Goal: Task Accomplishment & Management: Use online tool/utility

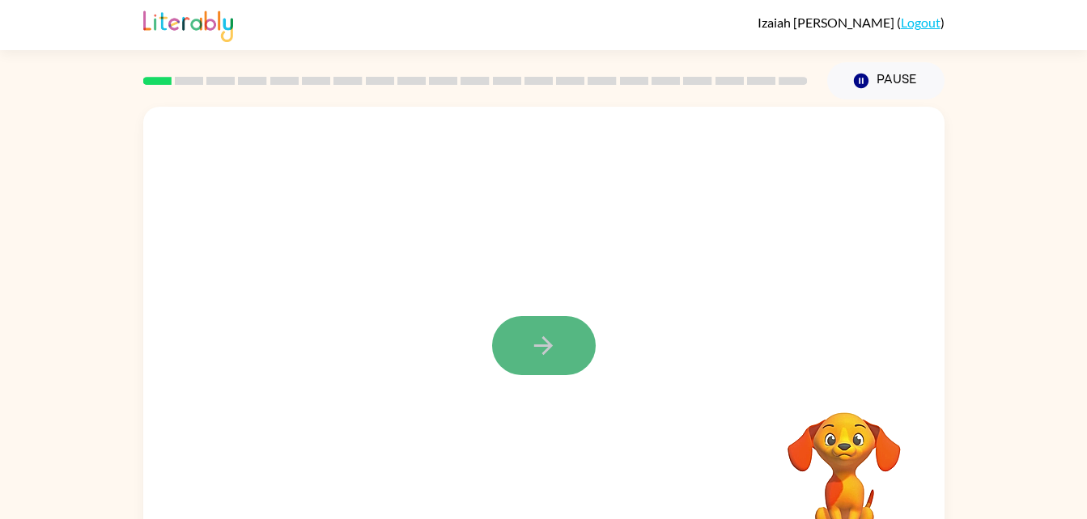
drag, startPoint x: 544, startPoint y: 352, endPoint x: 543, endPoint y: 343, distance: 8.9
click at [543, 343] on icon "button" at bounding box center [543, 346] width 28 height 28
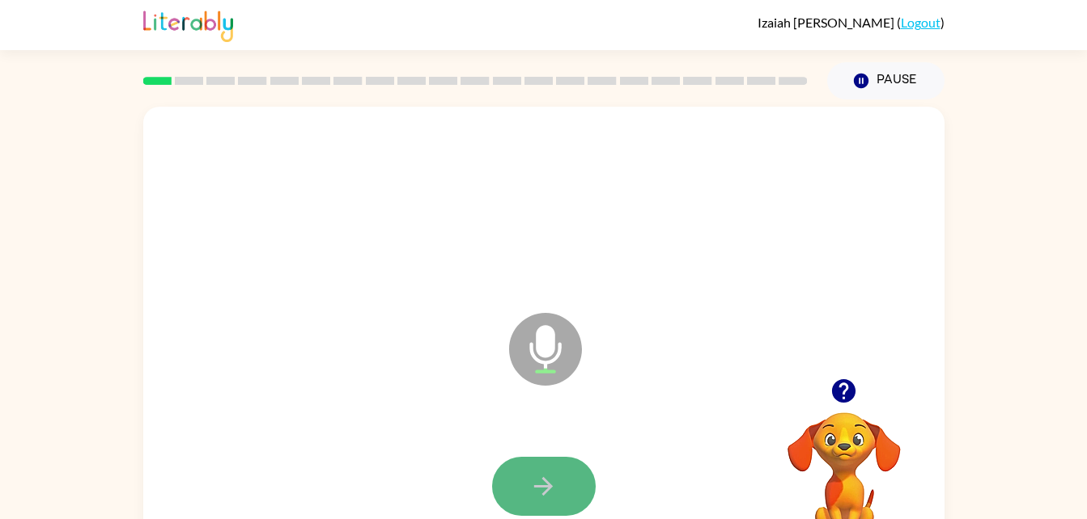
click at [549, 478] on icon "button" at bounding box center [543, 487] width 28 height 28
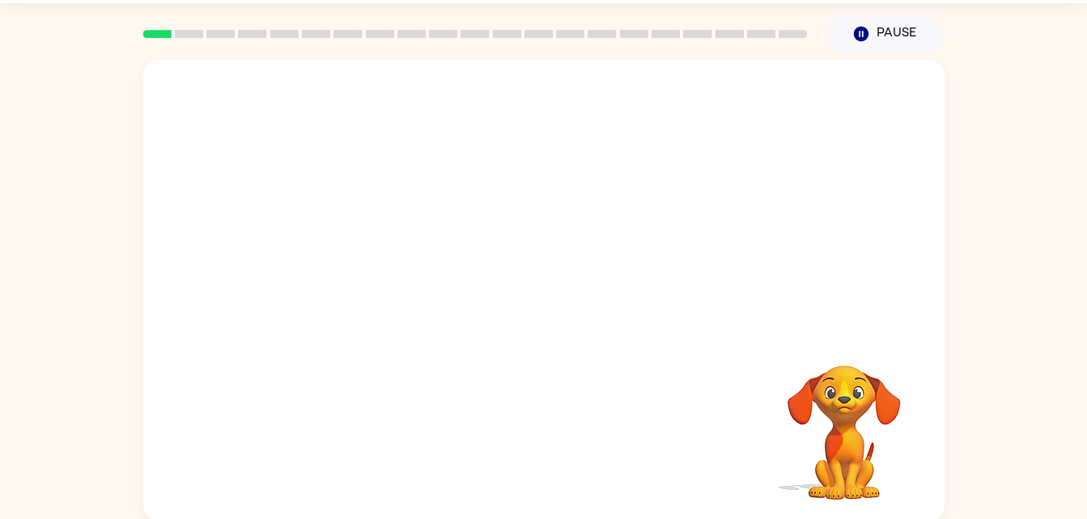
scroll to position [49, 0]
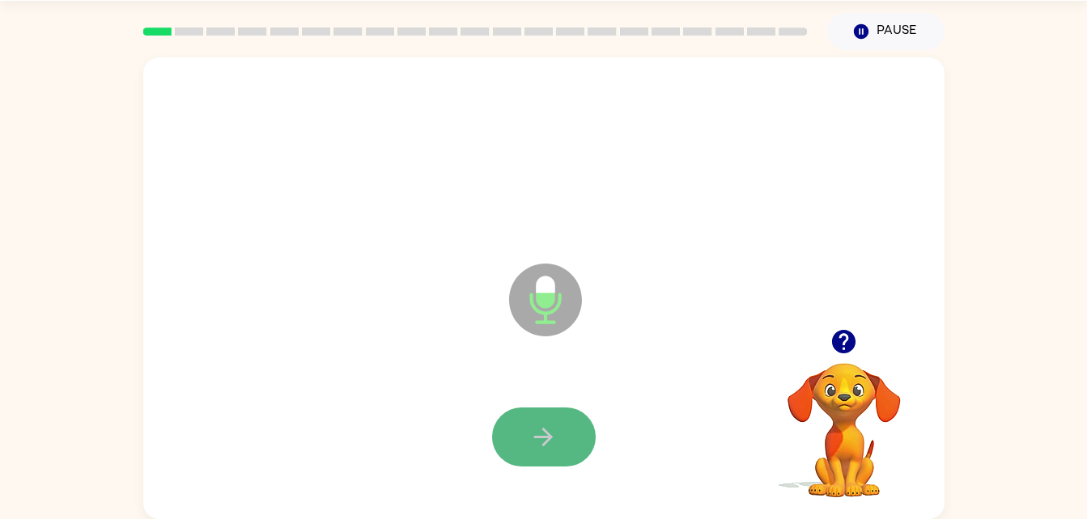
click at [553, 442] on icon "button" at bounding box center [543, 437] width 28 height 28
click at [555, 426] on icon "button" at bounding box center [543, 437] width 28 height 28
click at [991, 51] on div "Microphone The Microphone is here when it is your turn to talk Your browser mus…" at bounding box center [543, 284] width 1087 height 469
click at [523, 448] on button "button" at bounding box center [544, 437] width 104 height 59
click at [545, 418] on button "button" at bounding box center [544, 437] width 104 height 59
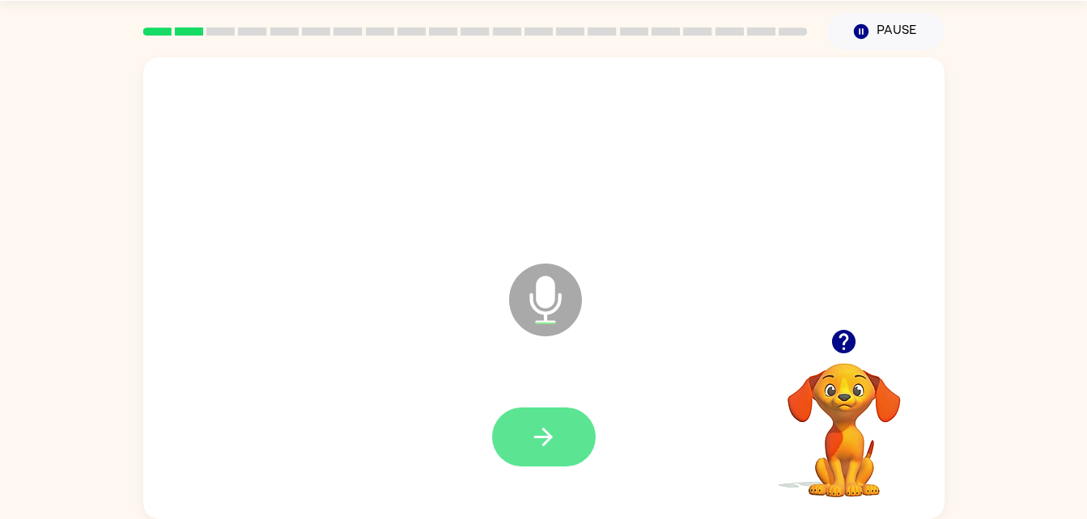
click at [530, 425] on icon "button" at bounding box center [543, 437] width 28 height 28
click at [559, 408] on button "button" at bounding box center [544, 437] width 104 height 59
click at [534, 428] on icon "button" at bounding box center [543, 437] width 28 height 28
click at [552, 434] on icon "button" at bounding box center [543, 437] width 28 height 28
click at [578, 451] on button "button" at bounding box center [544, 437] width 104 height 59
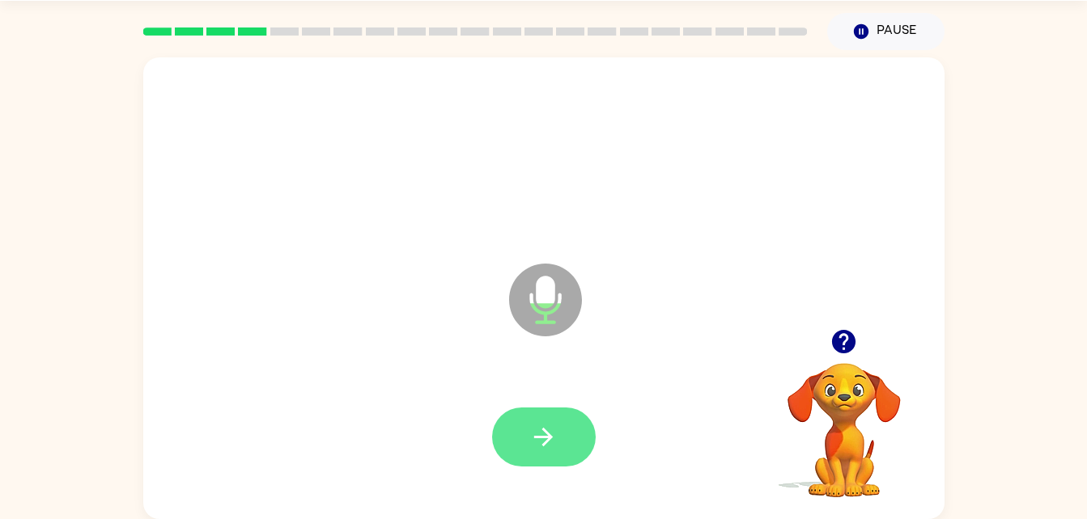
click at [545, 425] on icon "button" at bounding box center [543, 437] width 28 height 28
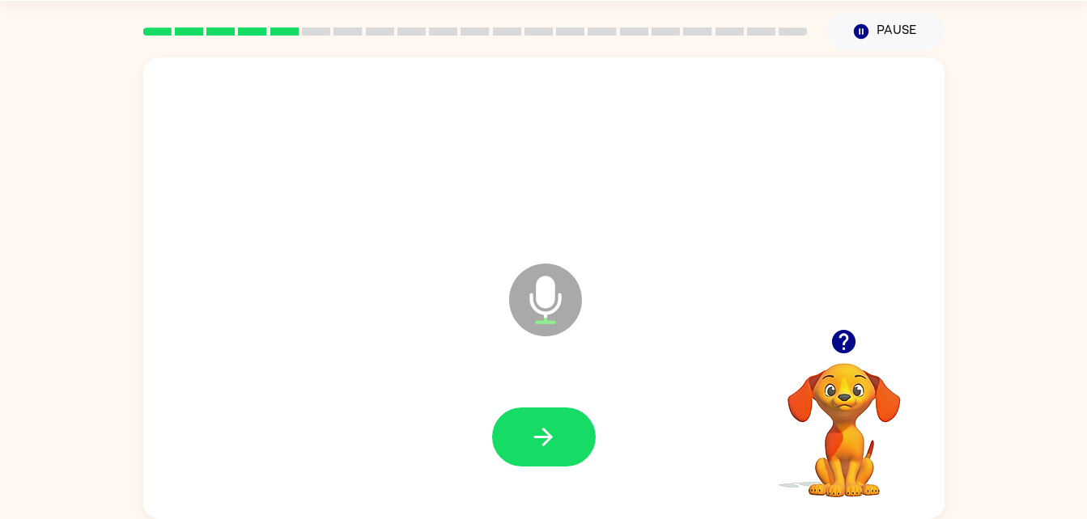
click at [518, 375] on icon "Microphone The Microphone is here when it is your turn to talk" at bounding box center [626, 320] width 243 height 121
click at [540, 434] on icon "button" at bounding box center [543, 437] width 28 height 28
click at [546, 429] on icon "button" at bounding box center [543, 437] width 28 height 28
click at [547, 393] on div at bounding box center [543, 437] width 769 height 133
click at [557, 457] on button "button" at bounding box center [544, 437] width 104 height 59
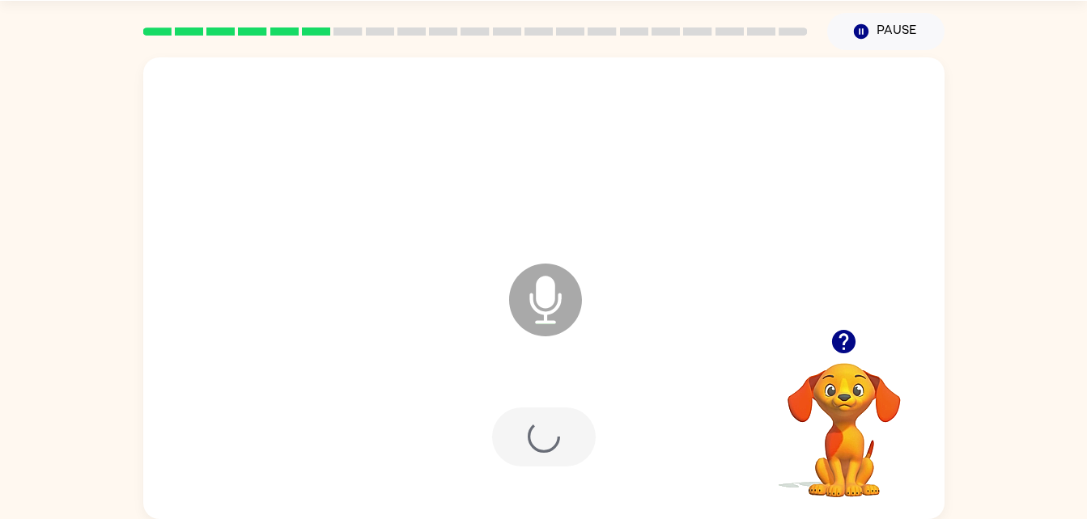
click at [544, 439] on div at bounding box center [544, 437] width 104 height 59
click at [553, 433] on div at bounding box center [544, 437] width 104 height 59
click at [543, 434] on div at bounding box center [544, 437] width 104 height 59
click at [545, 432] on div at bounding box center [544, 437] width 104 height 59
click at [547, 428] on div at bounding box center [544, 437] width 104 height 59
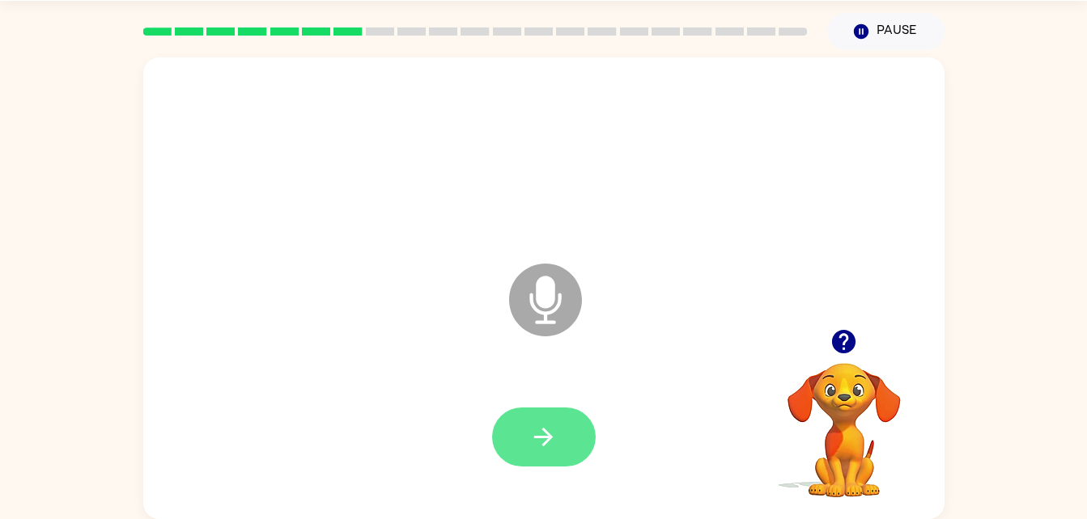
click at [509, 446] on button "button" at bounding box center [544, 437] width 104 height 59
click at [564, 419] on button "button" at bounding box center [544, 437] width 104 height 59
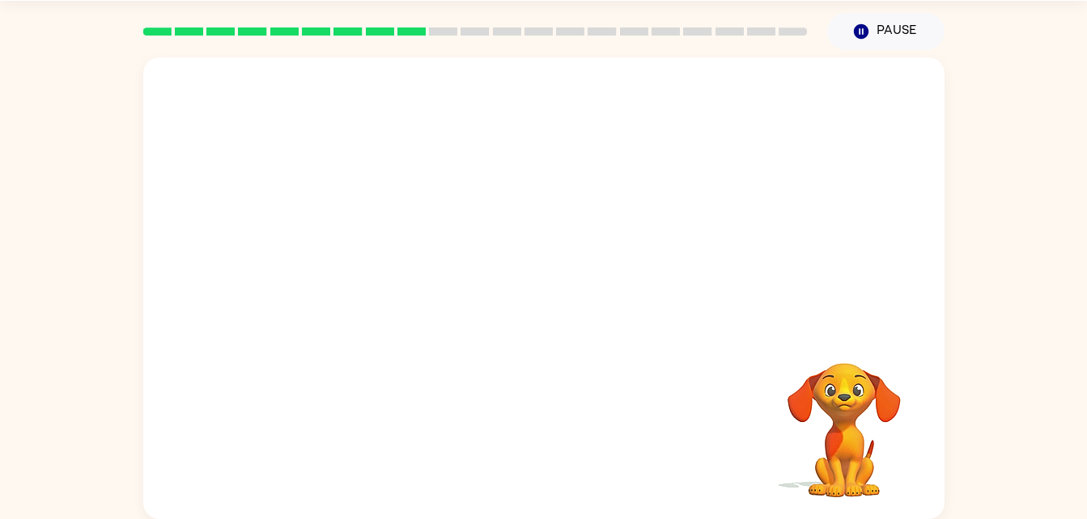
click at [569, 413] on div at bounding box center [543, 437] width 769 height 133
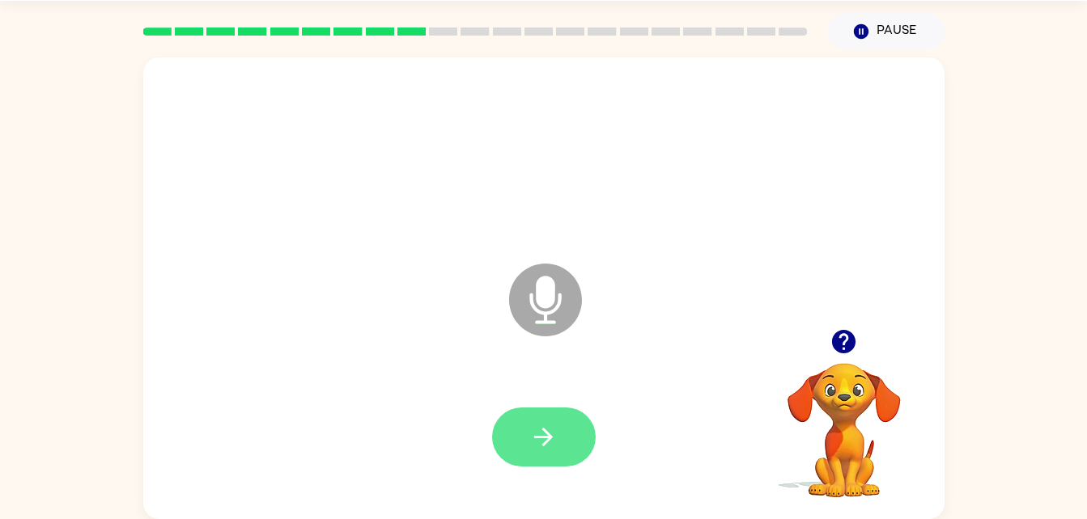
click at [535, 435] on icon "button" at bounding box center [543, 437] width 28 height 28
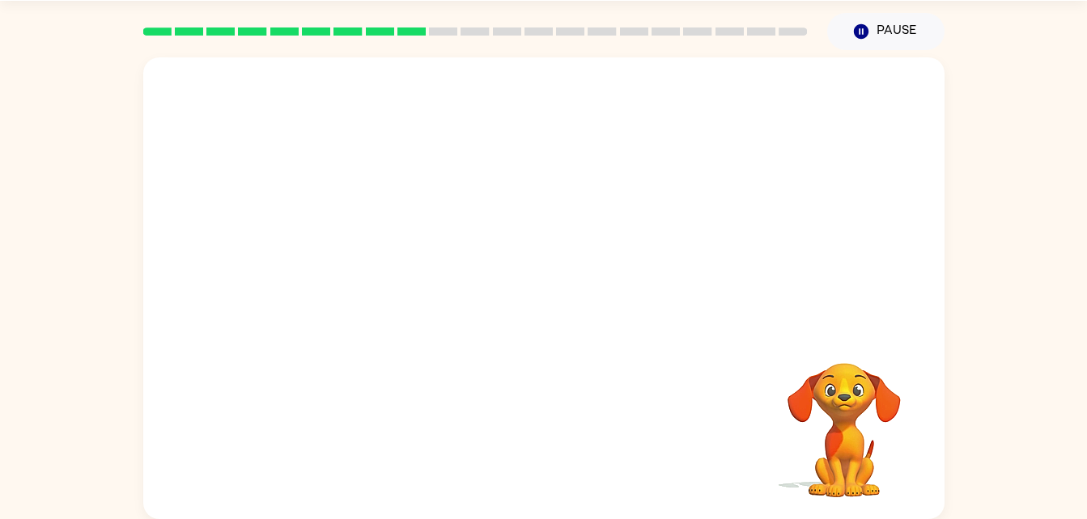
click at [544, 421] on div at bounding box center [543, 437] width 769 height 133
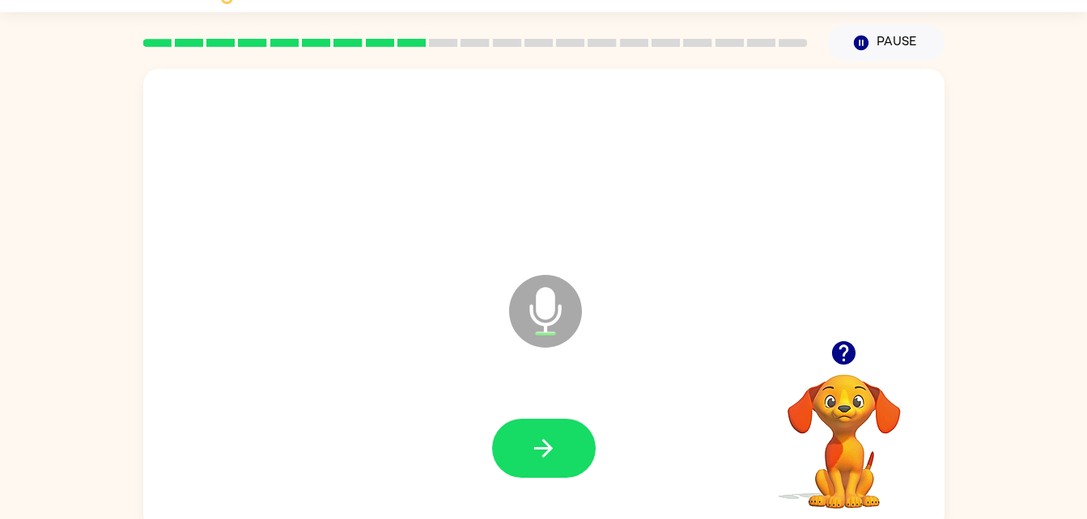
scroll to position [36, 0]
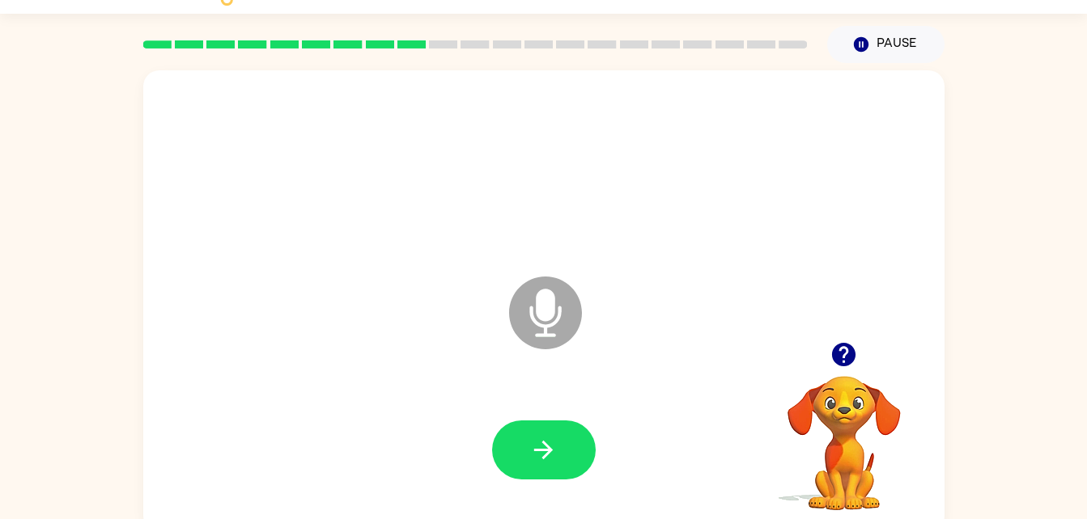
click at [523, 376] on icon "Microphone The Microphone is here when it is your turn to talk" at bounding box center [626, 333] width 243 height 121
click at [561, 457] on button "button" at bounding box center [544, 450] width 104 height 59
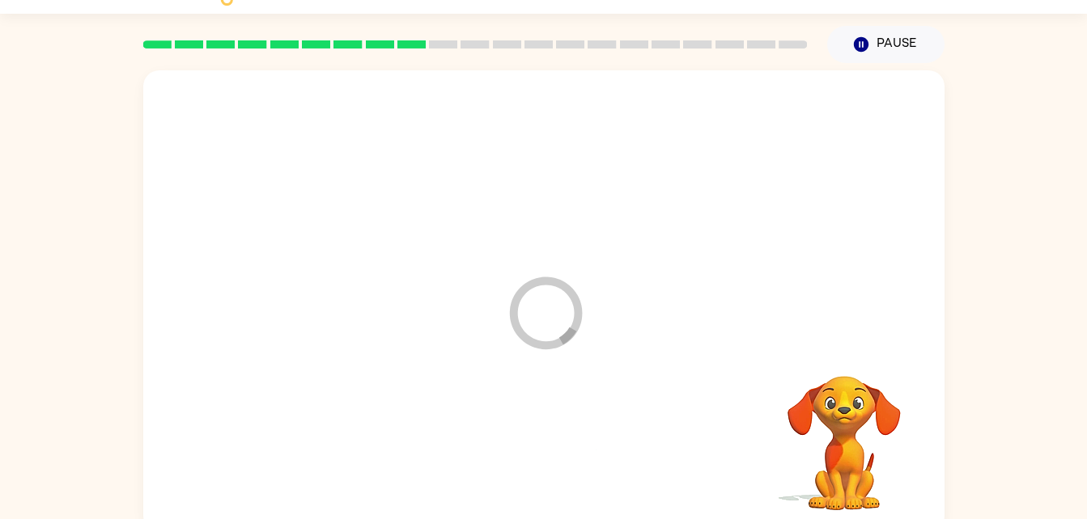
click at [561, 457] on div at bounding box center [543, 450] width 769 height 133
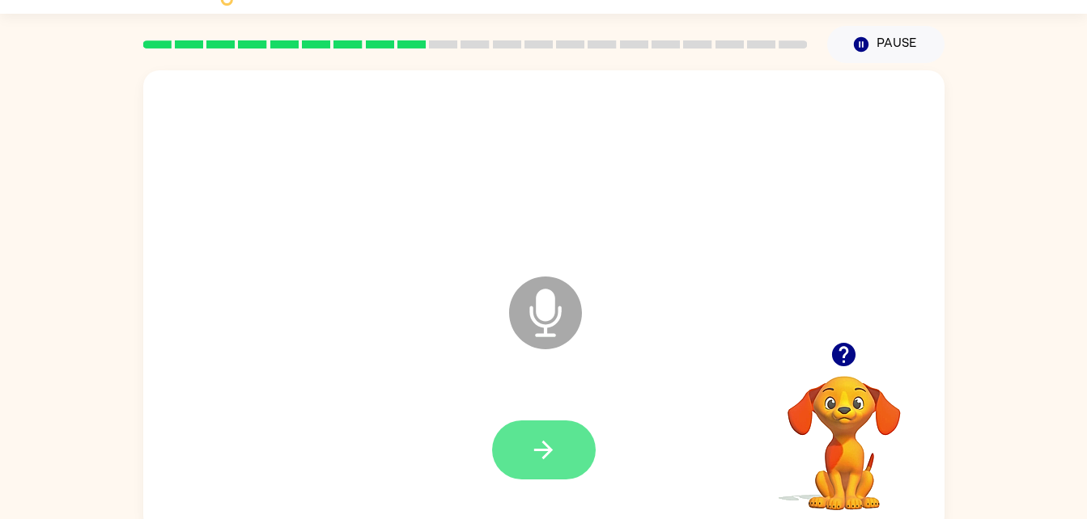
click at [523, 465] on button "button" at bounding box center [544, 450] width 104 height 59
click at [549, 464] on button "button" at bounding box center [544, 450] width 104 height 59
click at [513, 463] on button "button" at bounding box center [544, 450] width 104 height 59
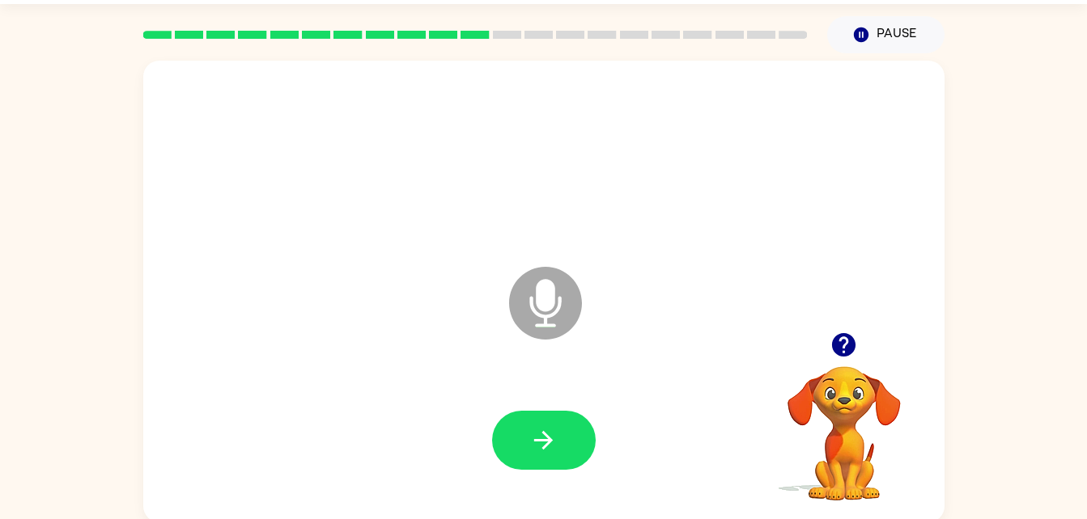
scroll to position [49, 0]
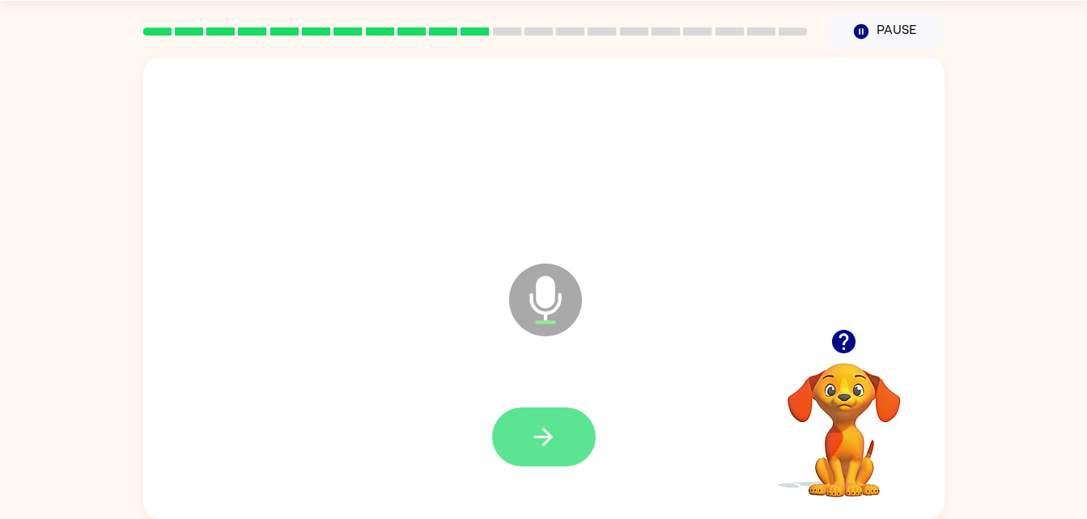
click at [553, 417] on button "button" at bounding box center [544, 437] width 104 height 59
click at [549, 429] on icon "button" at bounding box center [543, 437] width 28 height 28
click at [549, 475] on div at bounding box center [543, 437] width 769 height 133
click at [546, 443] on icon "button" at bounding box center [543, 437] width 19 height 19
click at [553, 457] on button "button" at bounding box center [544, 437] width 104 height 59
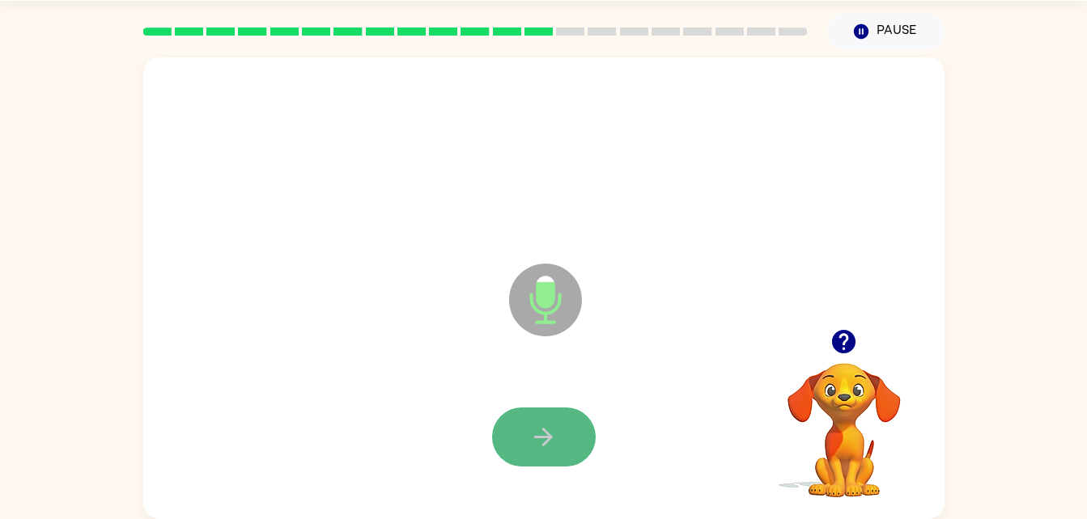
click at [532, 433] on icon "button" at bounding box center [543, 437] width 28 height 28
click at [528, 422] on button "button" at bounding box center [544, 437] width 104 height 59
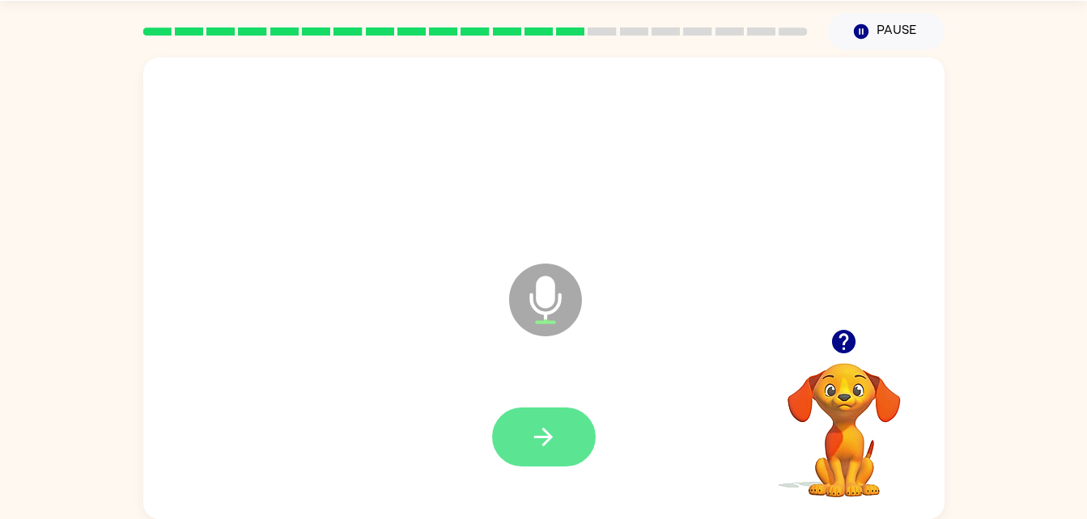
click at [547, 432] on icon "button" at bounding box center [543, 437] width 19 height 19
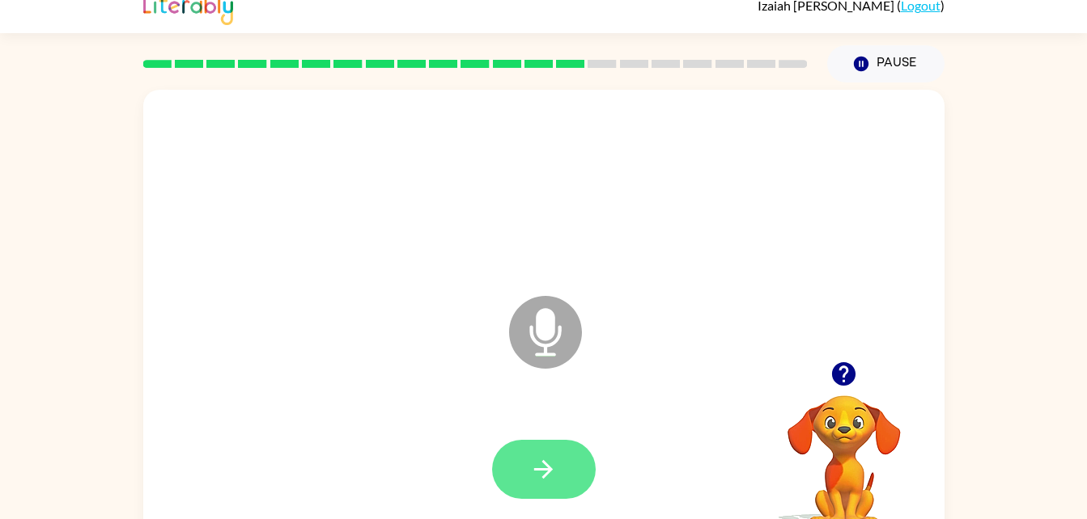
click at [505, 478] on button "button" at bounding box center [544, 469] width 104 height 59
click at [535, 474] on icon "button" at bounding box center [543, 470] width 28 height 28
click at [525, 451] on button "button" at bounding box center [544, 469] width 104 height 59
click at [534, 493] on button "button" at bounding box center [544, 469] width 104 height 59
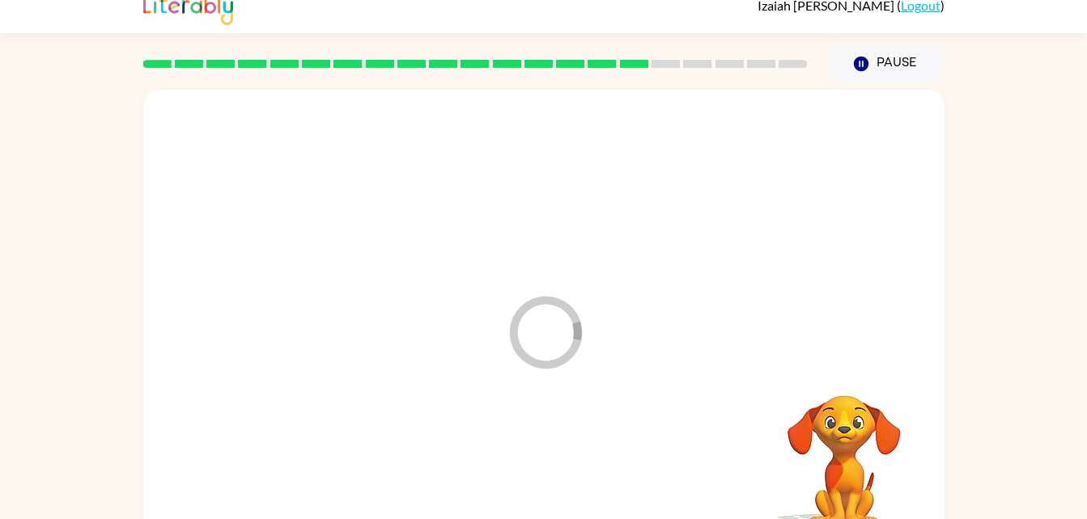
click at [521, 468] on div at bounding box center [543, 470] width 769 height 133
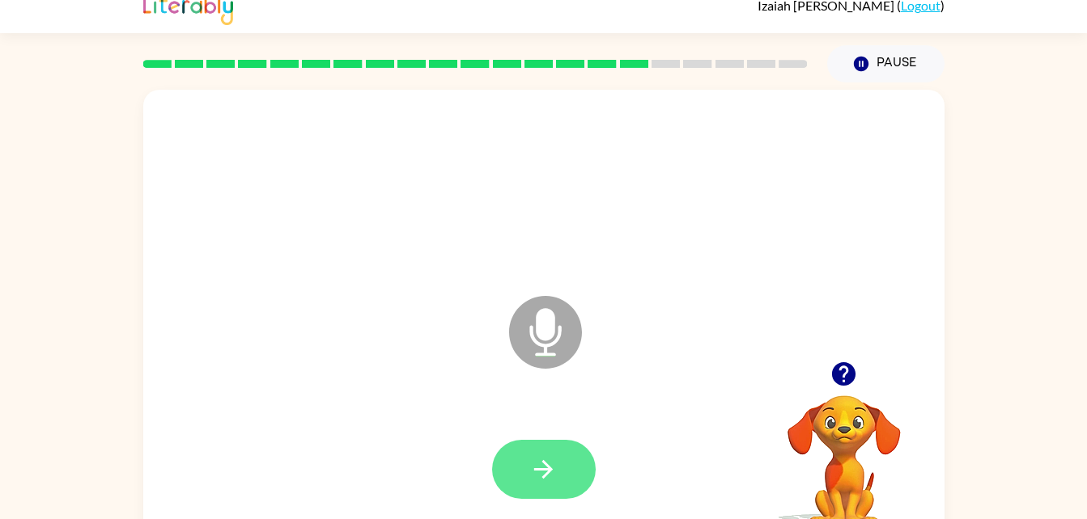
click at [523, 451] on button "button" at bounding box center [544, 469] width 104 height 59
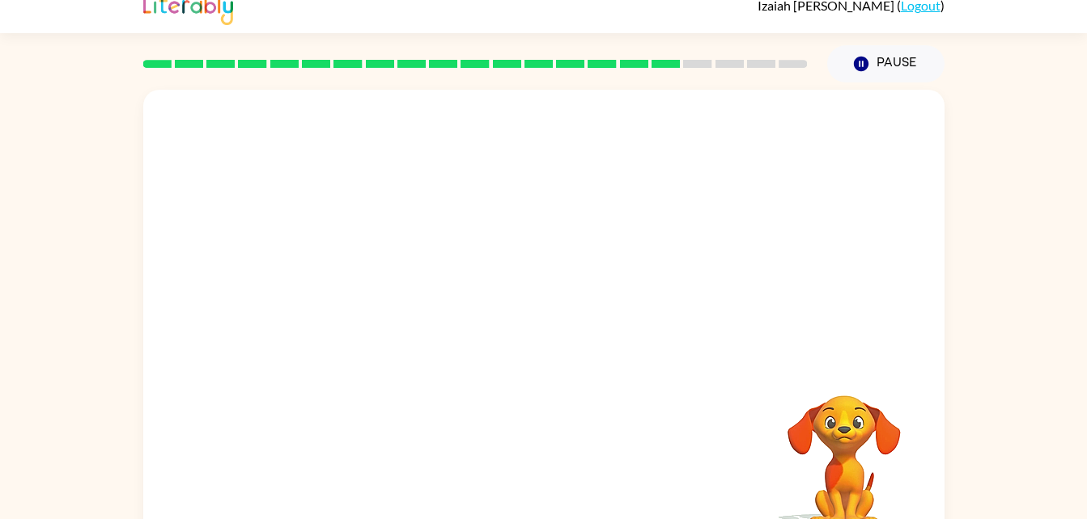
click at [1049, 510] on div "Your browser must support playing .mp4 files to use Literably. Please try using…" at bounding box center [543, 317] width 1087 height 469
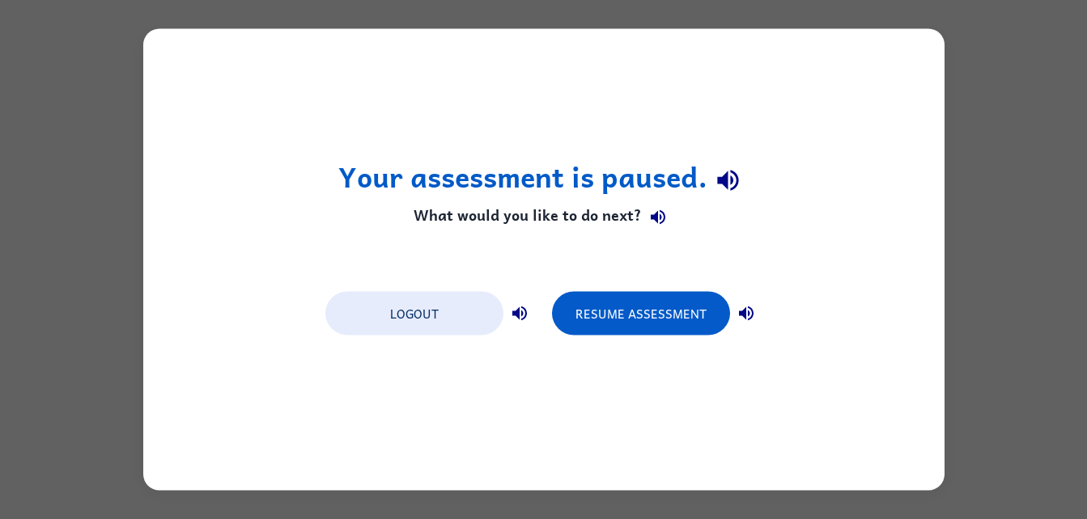
scroll to position [0, 0]
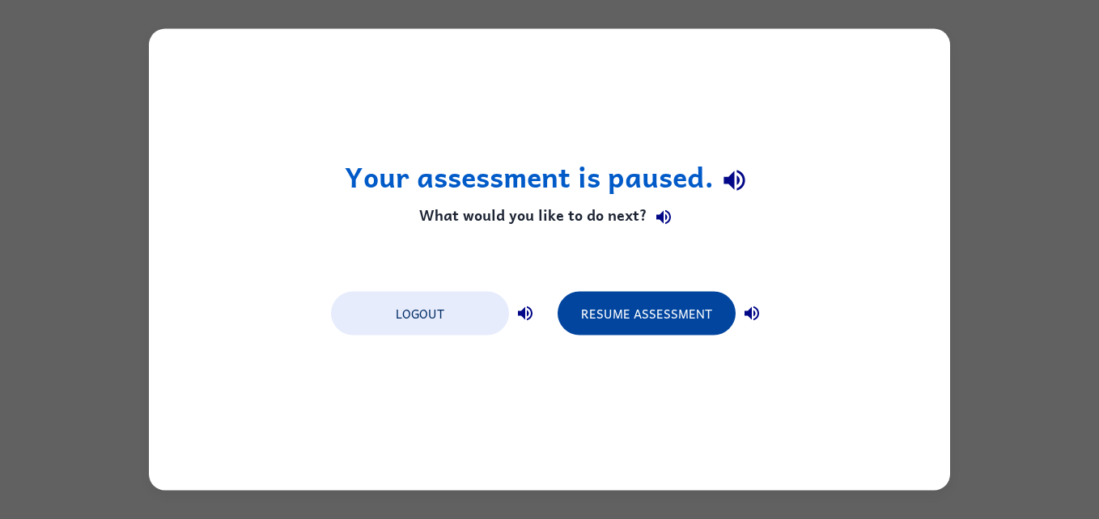
click at [709, 311] on button "Resume Assessment" at bounding box center [646, 314] width 178 height 44
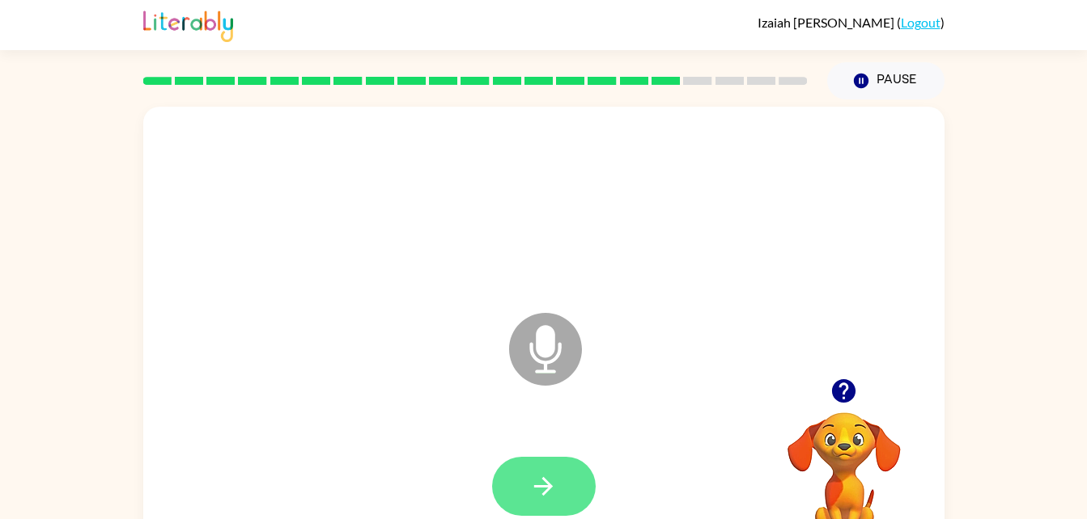
click at [529, 481] on icon "button" at bounding box center [543, 487] width 28 height 28
click at [522, 513] on button "button" at bounding box center [544, 486] width 104 height 59
click at [318, 322] on div "Microphone The Microphone is here when it is your turn to talk" at bounding box center [504, 309] width 691 height 58
click at [263, 341] on div "Microphone The Microphone is here when it is your turn to talk" at bounding box center [543, 338] width 801 height 462
click at [536, 470] on button "button" at bounding box center [544, 486] width 104 height 59
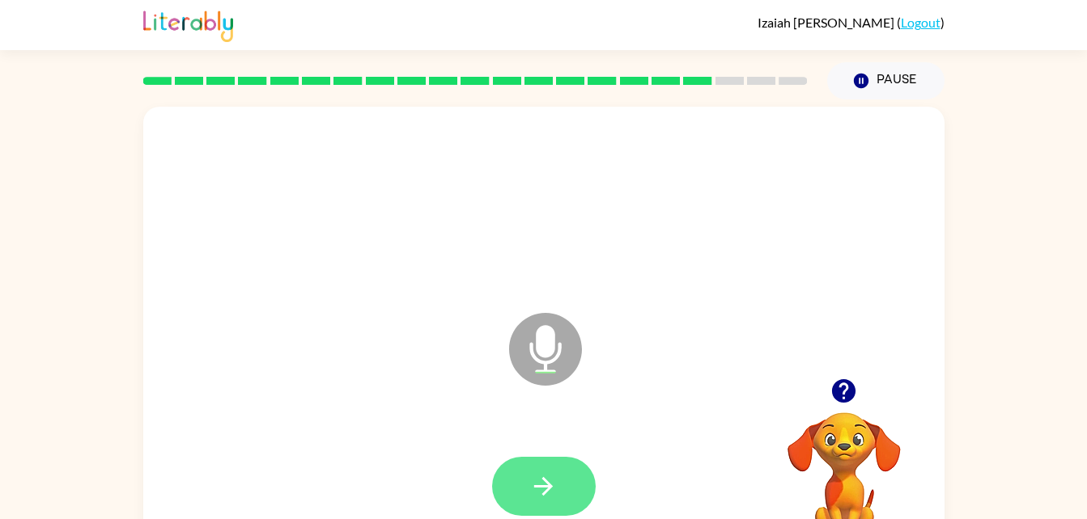
click at [545, 467] on button "button" at bounding box center [544, 486] width 104 height 59
click at [552, 485] on icon "button" at bounding box center [543, 487] width 28 height 28
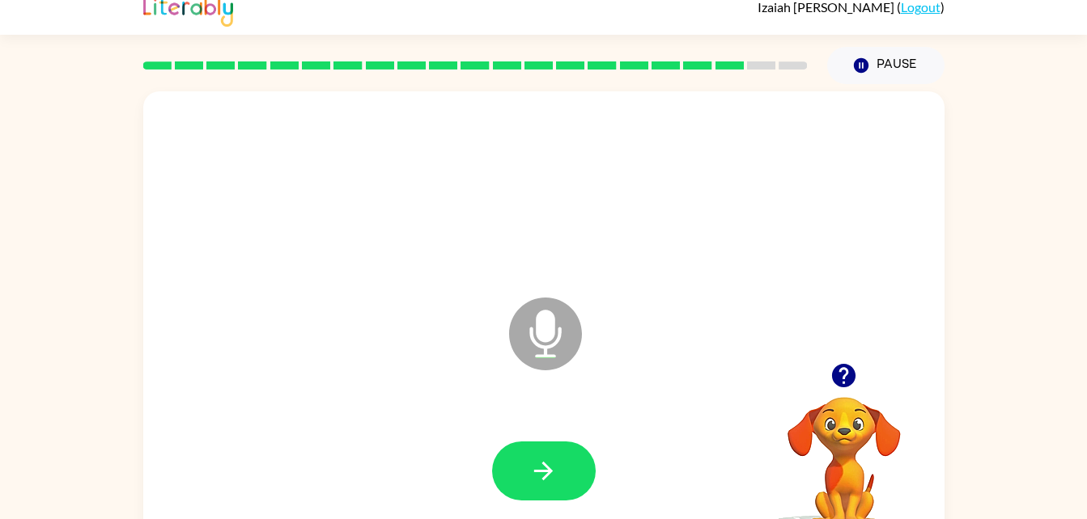
scroll to position [16, 0]
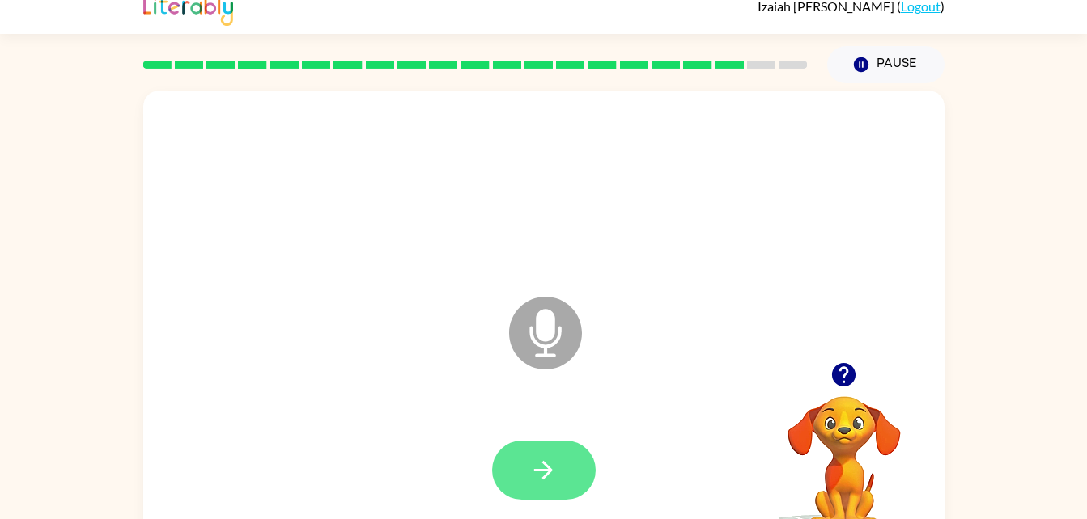
click at [579, 491] on button "button" at bounding box center [544, 470] width 104 height 59
click at [548, 447] on button "button" at bounding box center [544, 470] width 104 height 59
click at [544, 480] on icon "button" at bounding box center [543, 470] width 28 height 28
click at [557, 468] on icon "button" at bounding box center [543, 470] width 28 height 28
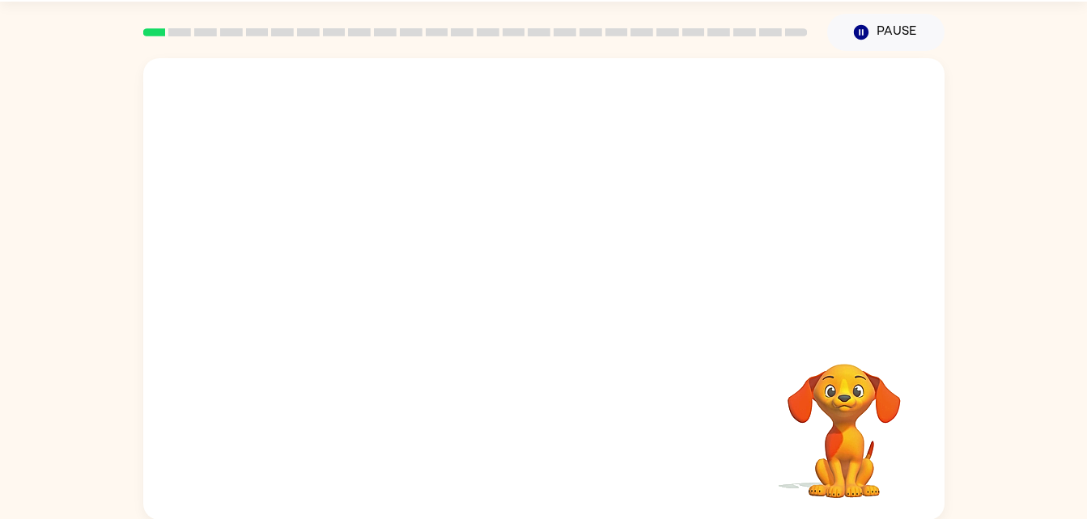
scroll to position [49, 0]
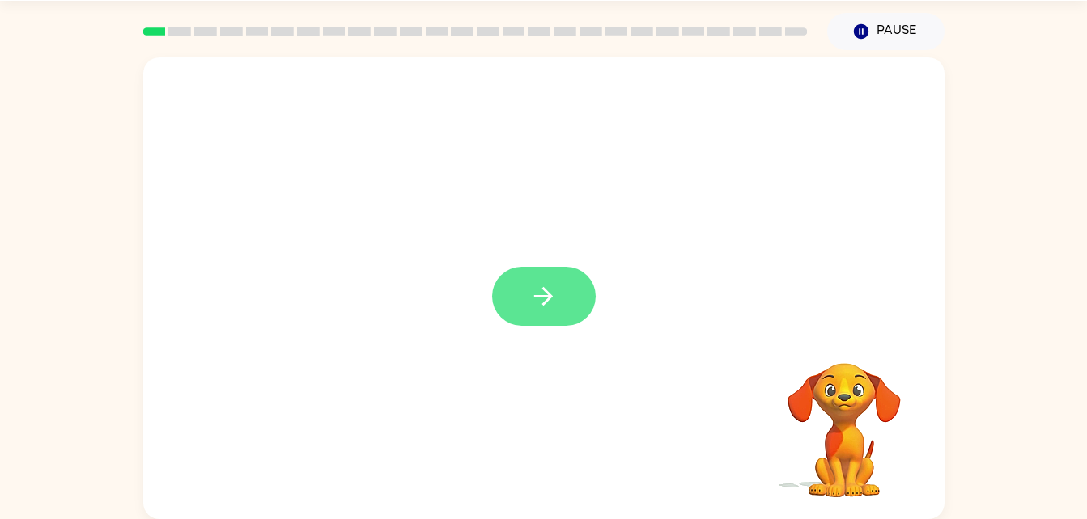
click at [547, 304] on icon "button" at bounding box center [543, 296] width 28 height 28
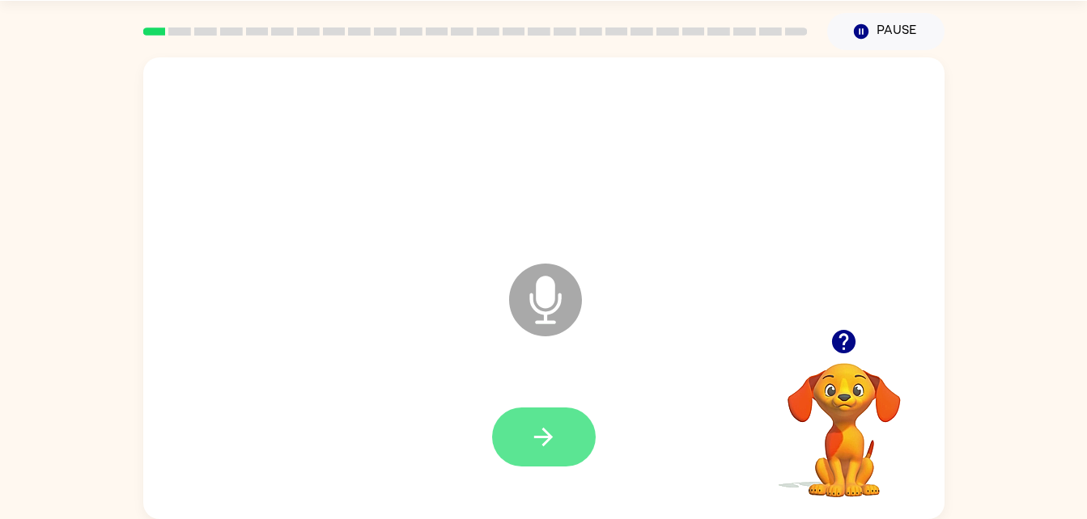
click at [528, 437] on button "button" at bounding box center [544, 437] width 104 height 59
click at [539, 462] on button "button" at bounding box center [544, 437] width 104 height 59
click at [544, 429] on icon "button" at bounding box center [543, 437] width 19 height 19
click at [566, 452] on button "button" at bounding box center [544, 437] width 104 height 59
click at [578, 460] on button "button" at bounding box center [544, 437] width 104 height 59
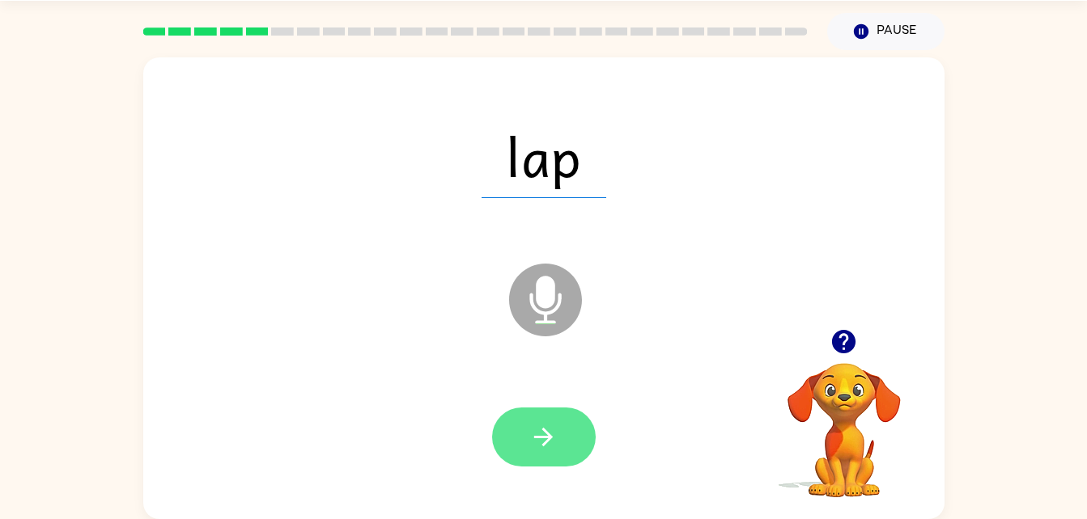
click at [583, 425] on button "button" at bounding box center [544, 437] width 104 height 59
click at [562, 451] on button "button" at bounding box center [544, 437] width 104 height 59
click at [523, 458] on button "button" at bounding box center [544, 437] width 104 height 59
click at [510, 430] on button "button" at bounding box center [544, 437] width 104 height 59
click at [539, 448] on icon "button" at bounding box center [543, 437] width 28 height 28
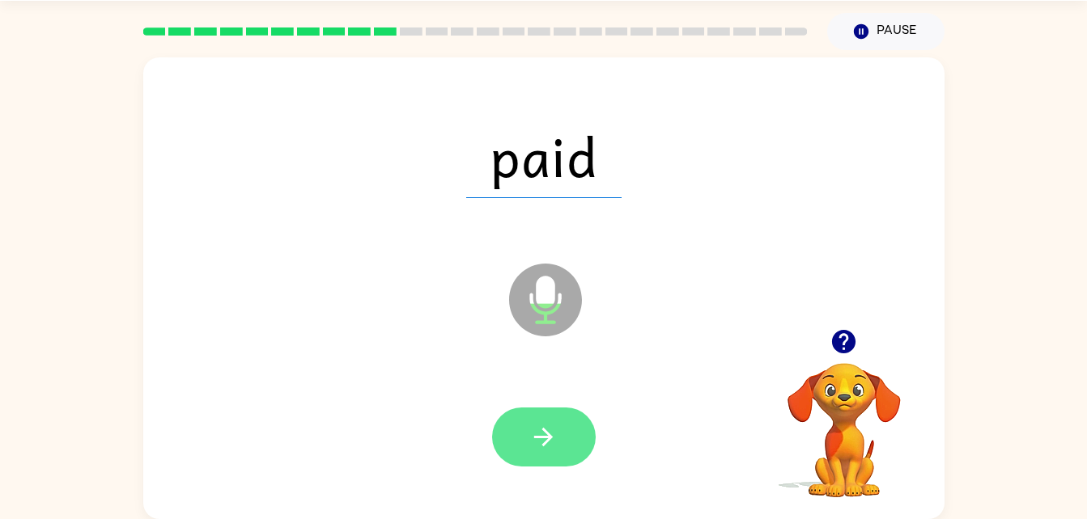
click at [566, 436] on button "button" at bounding box center [544, 437] width 104 height 59
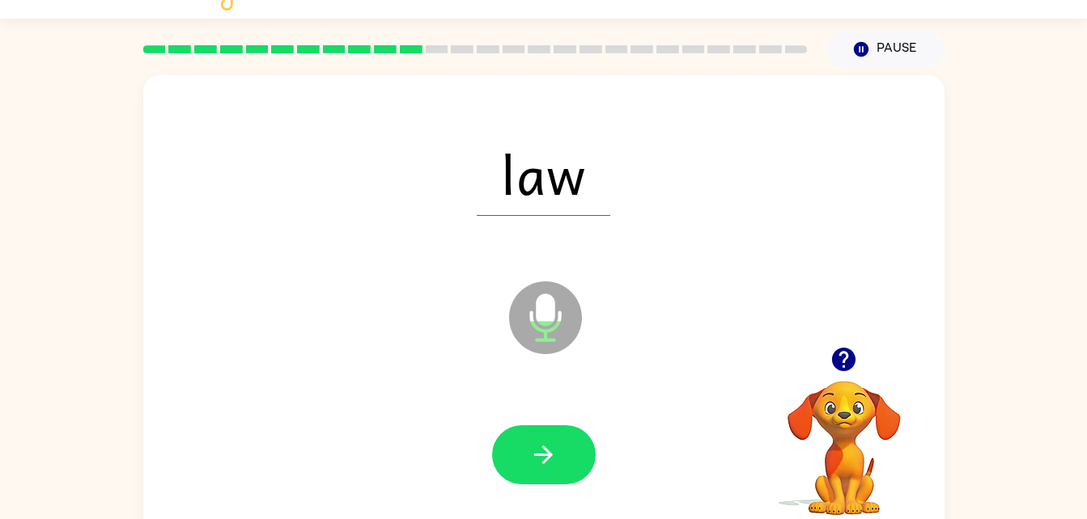
scroll to position [7, 0]
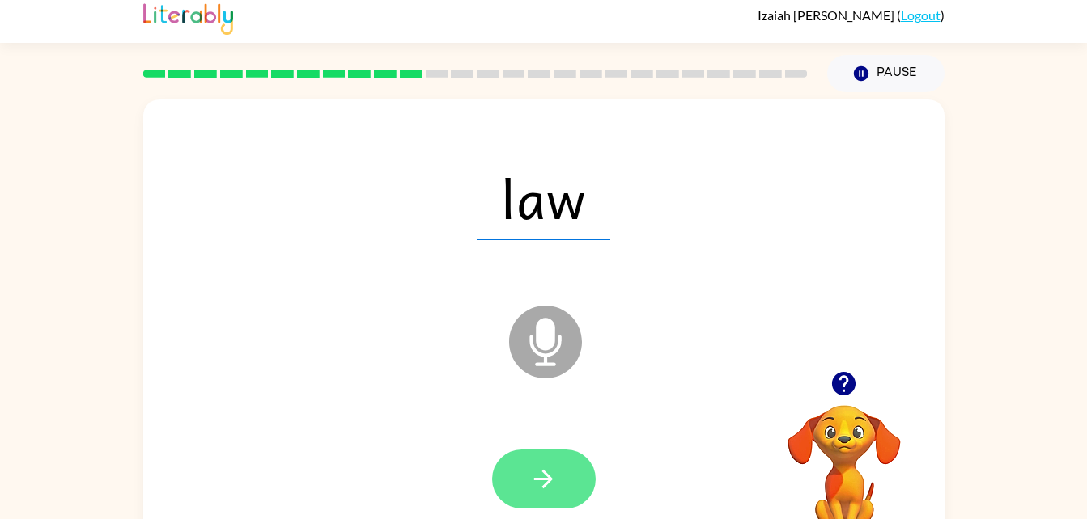
click at [545, 502] on button "button" at bounding box center [544, 479] width 104 height 59
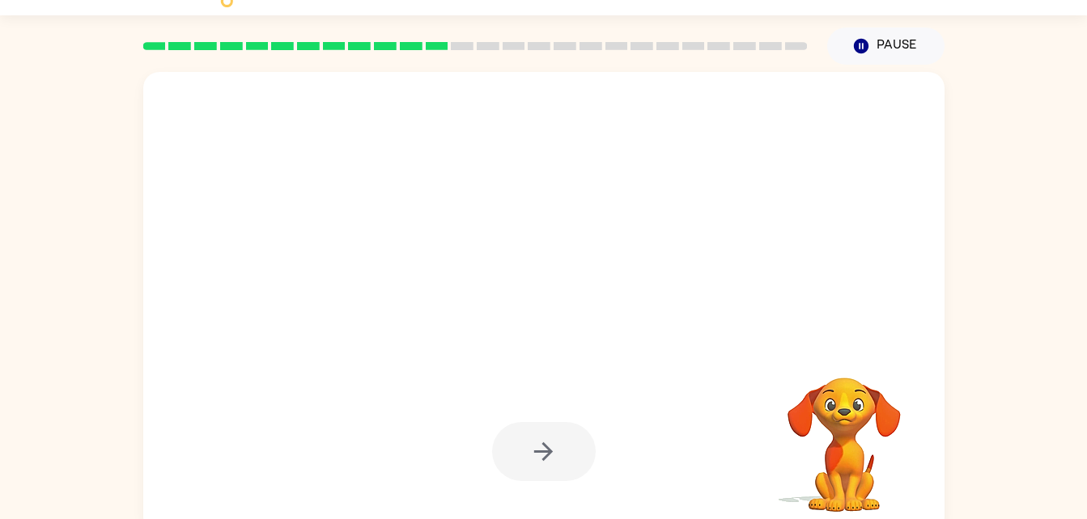
scroll to position [42, 0]
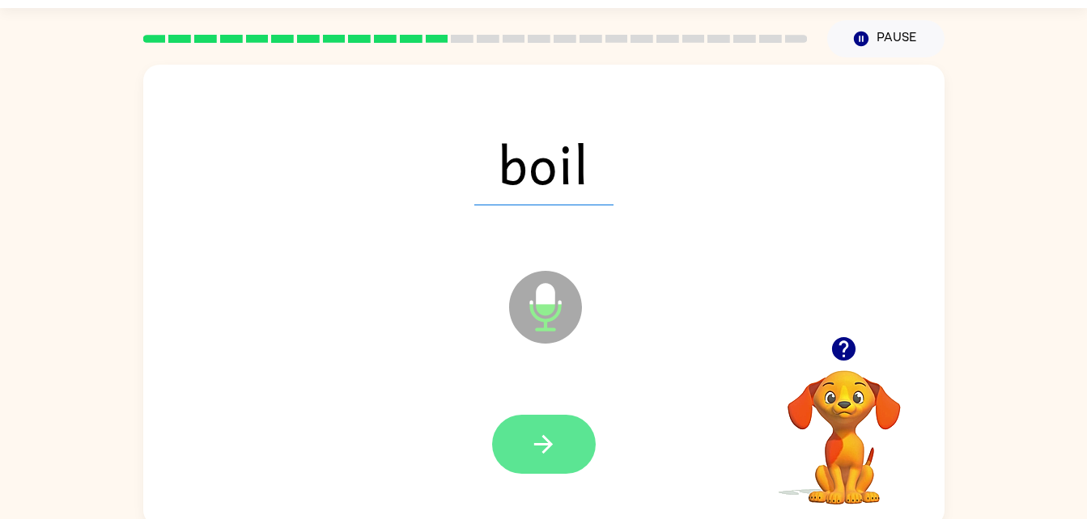
click at [537, 445] on icon "button" at bounding box center [543, 444] width 19 height 19
click at [531, 439] on icon "button" at bounding box center [543, 444] width 28 height 28
click at [553, 452] on icon "button" at bounding box center [543, 444] width 28 height 28
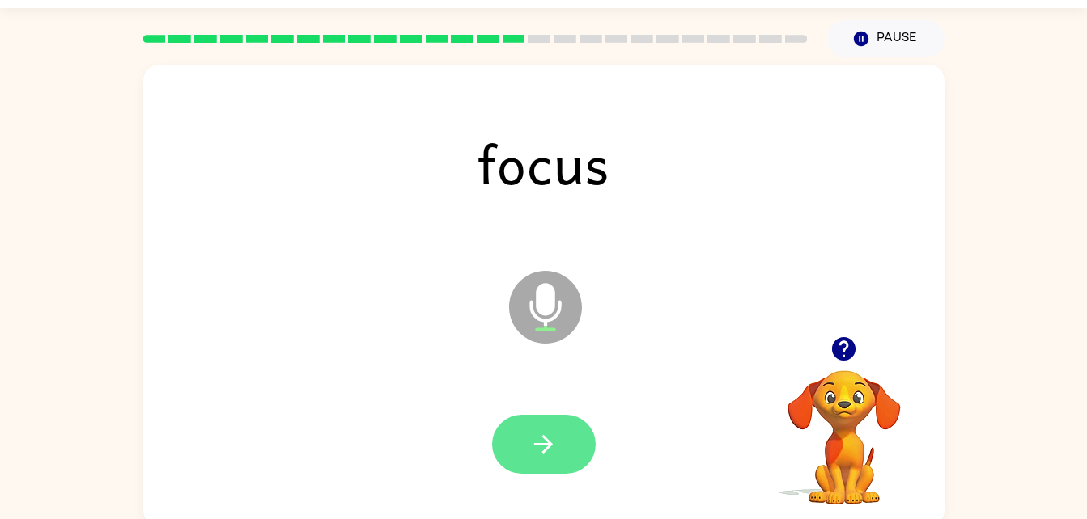
click at [528, 433] on button "button" at bounding box center [544, 444] width 104 height 59
click at [561, 449] on button "button" at bounding box center [544, 444] width 104 height 59
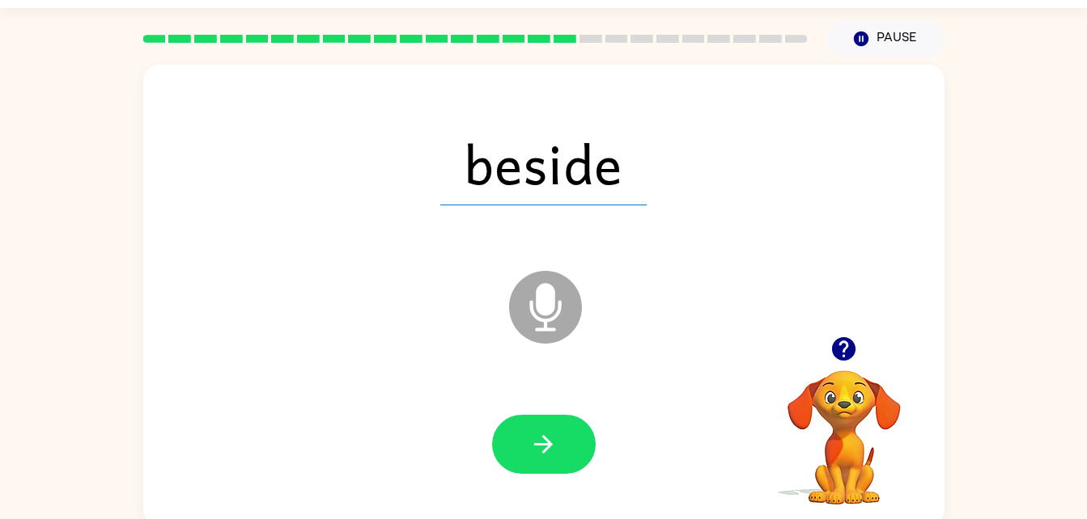
click at [577, 415] on div at bounding box center [544, 444] width 104 height 59
click at [515, 427] on button "button" at bounding box center [544, 444] width 104 height 59
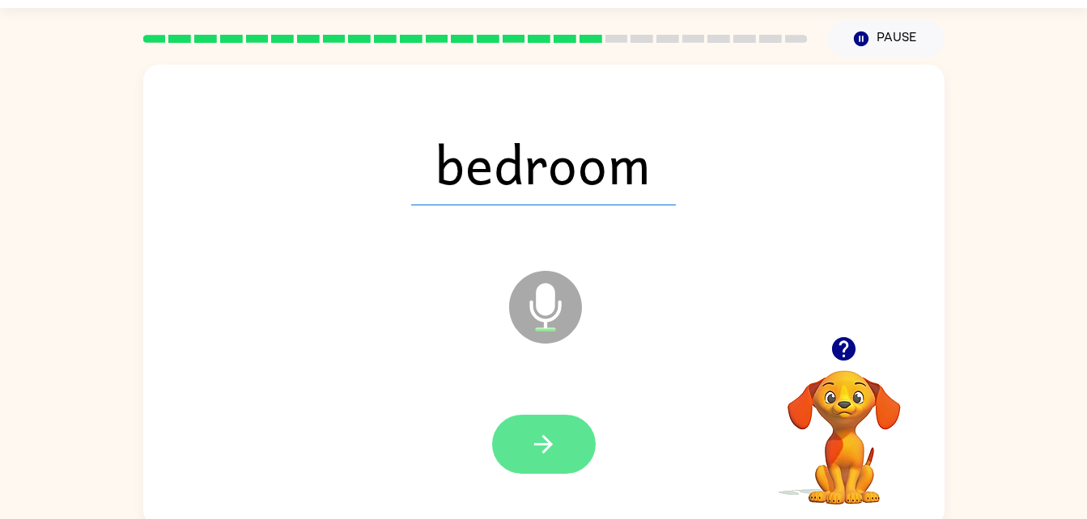
click at [545, 447] on icon "button" at bounding box center [543, 444] width 28 height 28
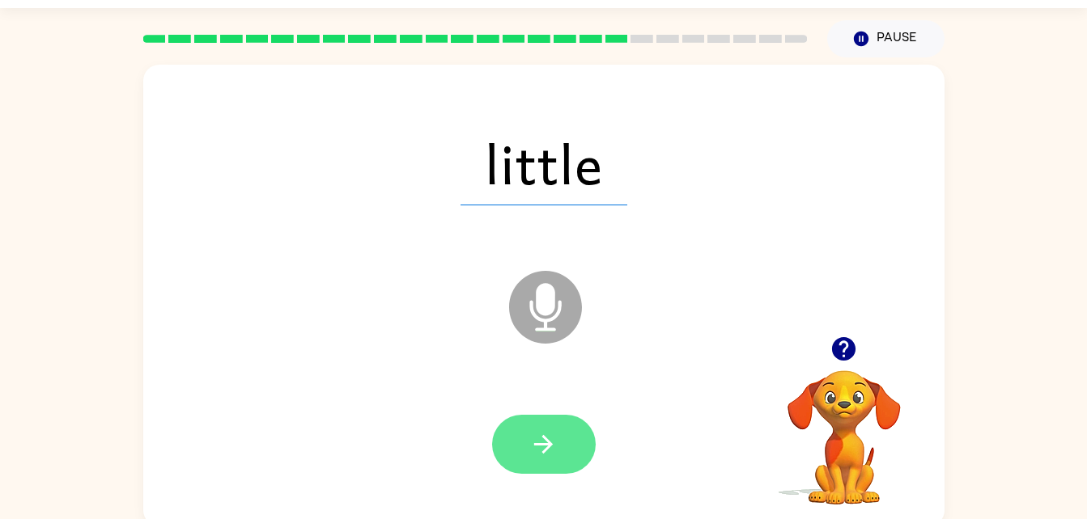
click at [536, 448] on icon "button" at bounding box center [543, 444] width 28 height 28
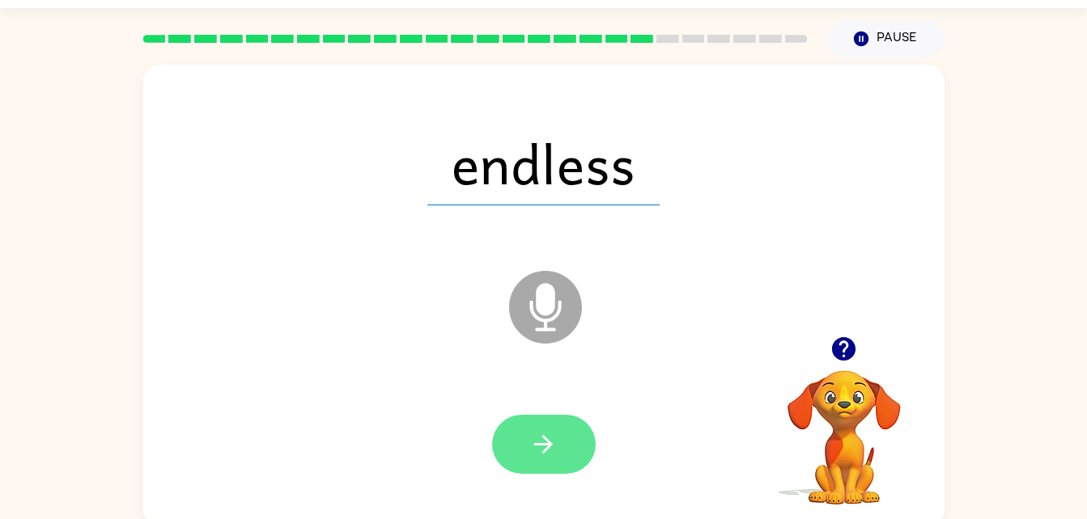
click at [502, 460] on button "button" at bounding box center [544, 444] width 104 height 59
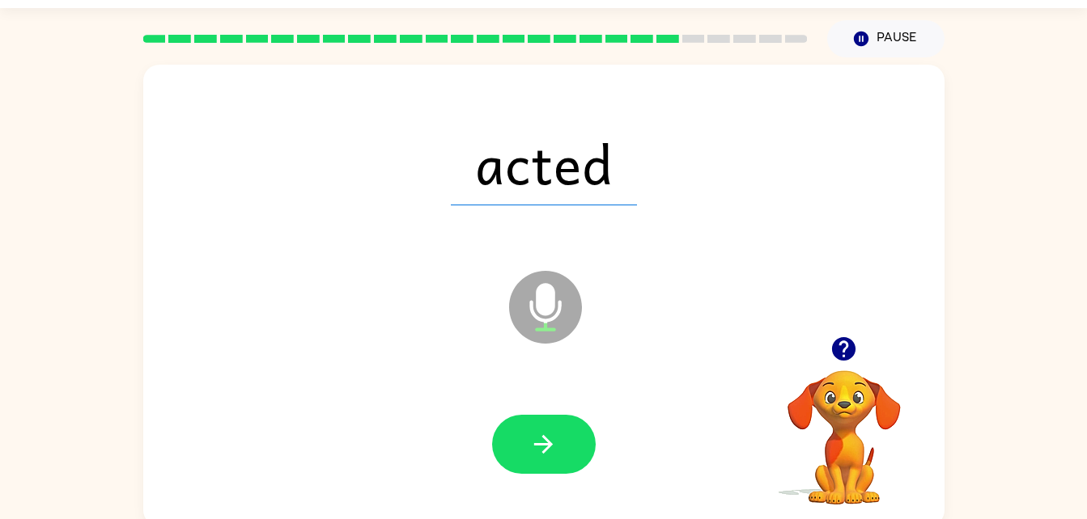
click at [507, 417] on div at bounding box center [544, 444] width 104 height 59
click at [534, 454] on icon "button" at bounding box center [543, 444] width 28 height 28
click at [561, 484] on div at bounding box center [543, 445] width 769 height 133
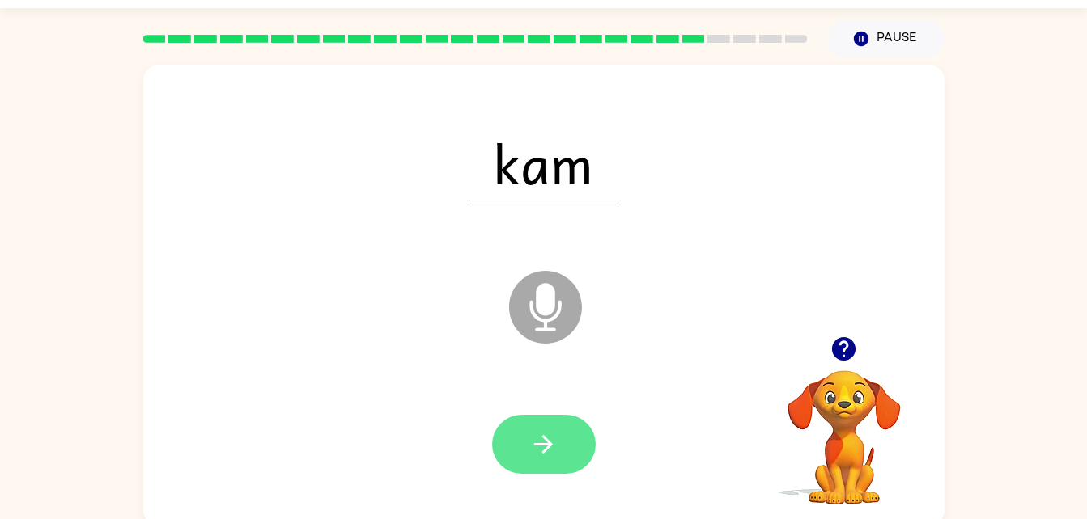
click at [550, 432] on icon "button" at bounding box center [543, 444] width 28 height 28
click at [545, 442] on icon "button" at bounding box center [543, 444] width 28 height 28
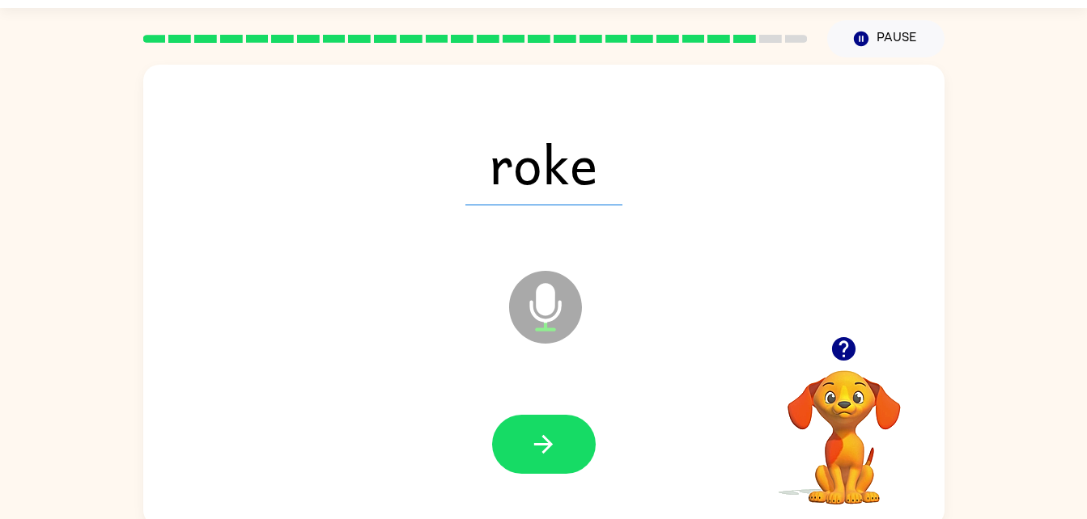
click at [491, 482] on div at bounding box center [543, 445] width 769 height 133
click at [563, 428] on button "button" at bounding box center [544, 444] width 104 height 59
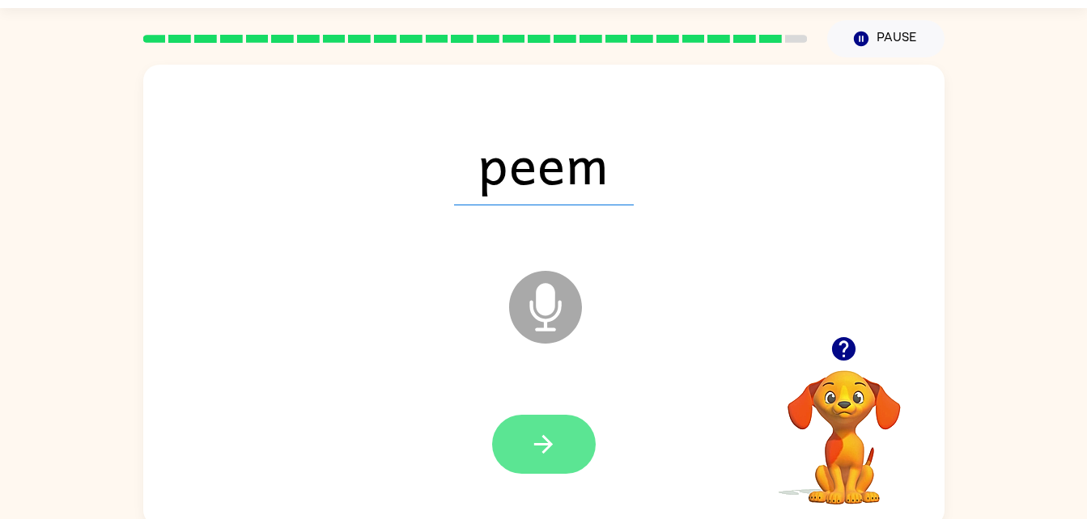
click at [550, 434] on icon "button" at bounding box center [543, 444] width 28 height 28
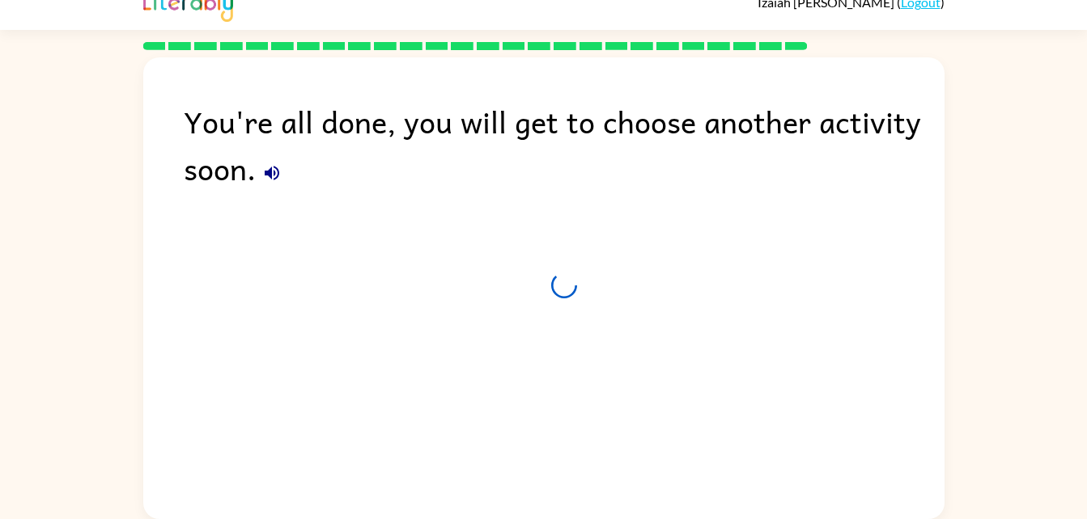
scroll to position [20, 0]
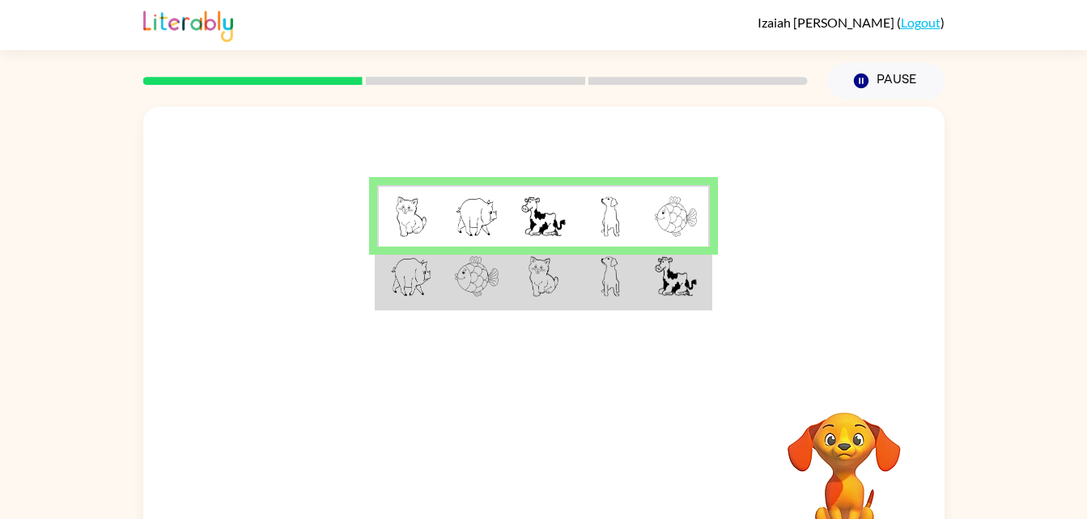
click at [540, 137] on div at bounding box center [543, 243] width 801 height 272
click at [420, 271] on img at bounding box center [411, 276] width 42 height 40
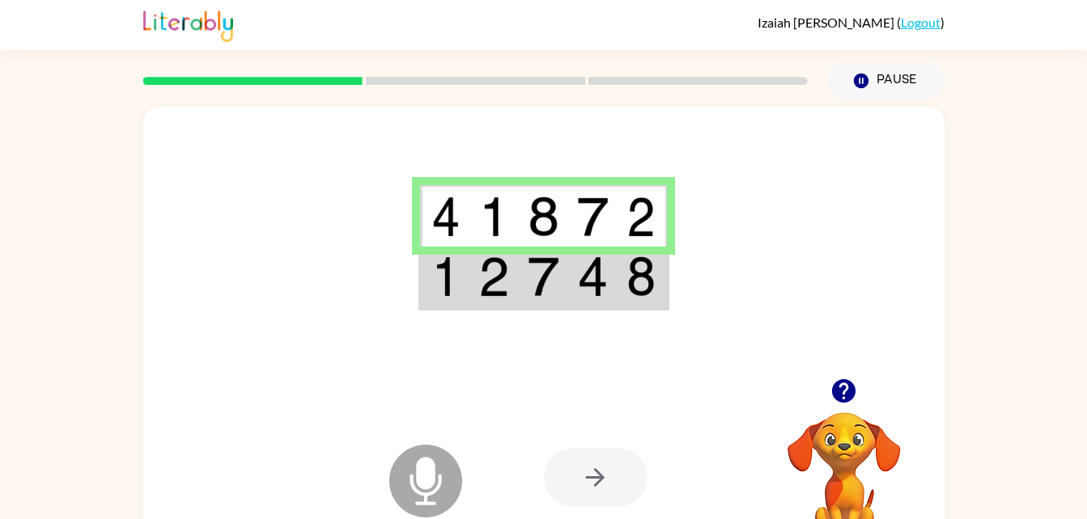
click at [594, 477] on div at bounding box center [596, 477] width 104 height 59
click at [593, 267] on img at bounding box center [592, 276] width 31 height 40
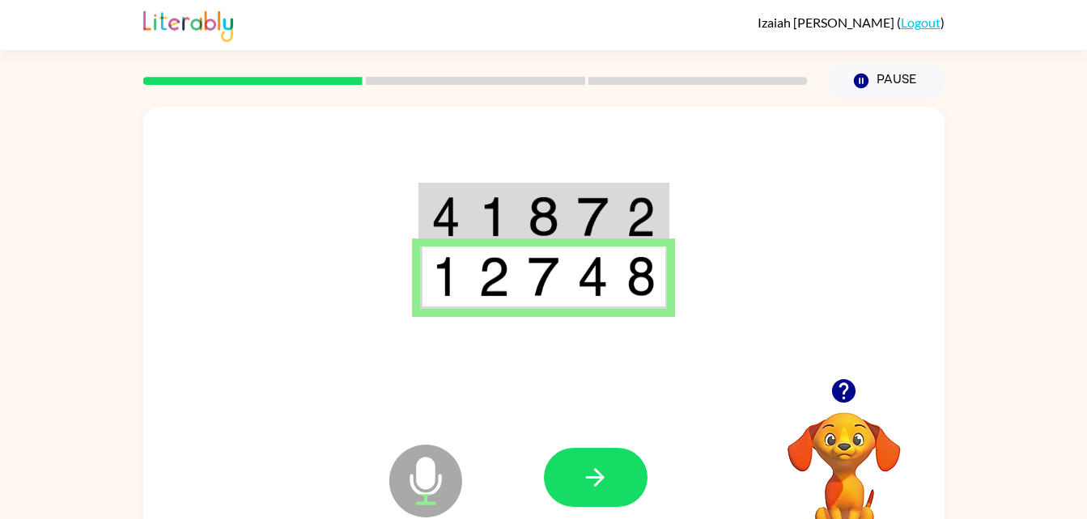
click at [474, 307] on td at bounding box center [493, 278] width 49 height 62
click at [474, 364] on div at bounding box center [543, 243] width 801 height 272
click at [562, 371] on div at bounding box center [543, 243] width 801 height 272
click at [643, 353] on div at bounding box center [543, 243] width 801 height 272
click at [556, 477] on button "button" at bounding box center [596, 477] width 104 height 59
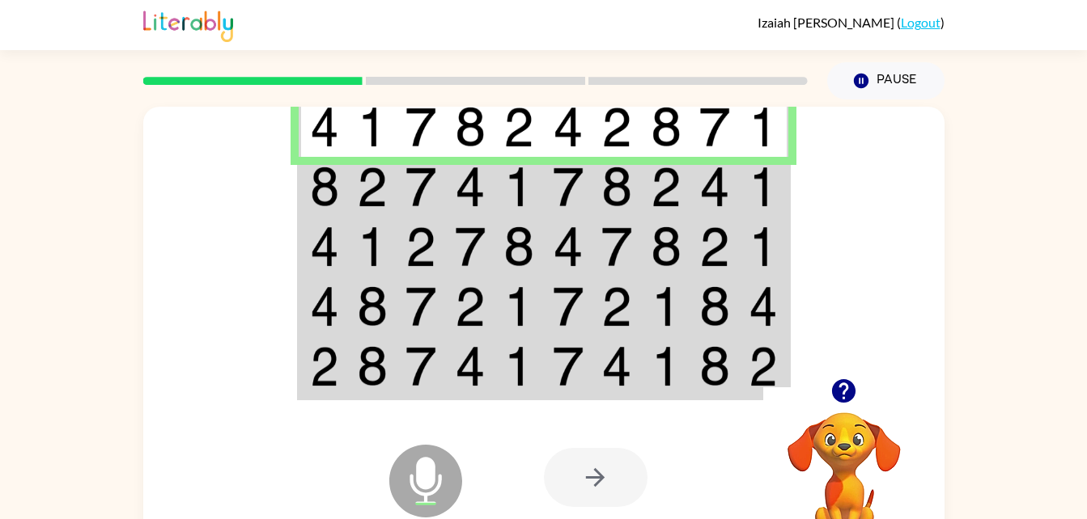
click at [418, 193] on img at bounding box center [420, 187] width 31 height 40
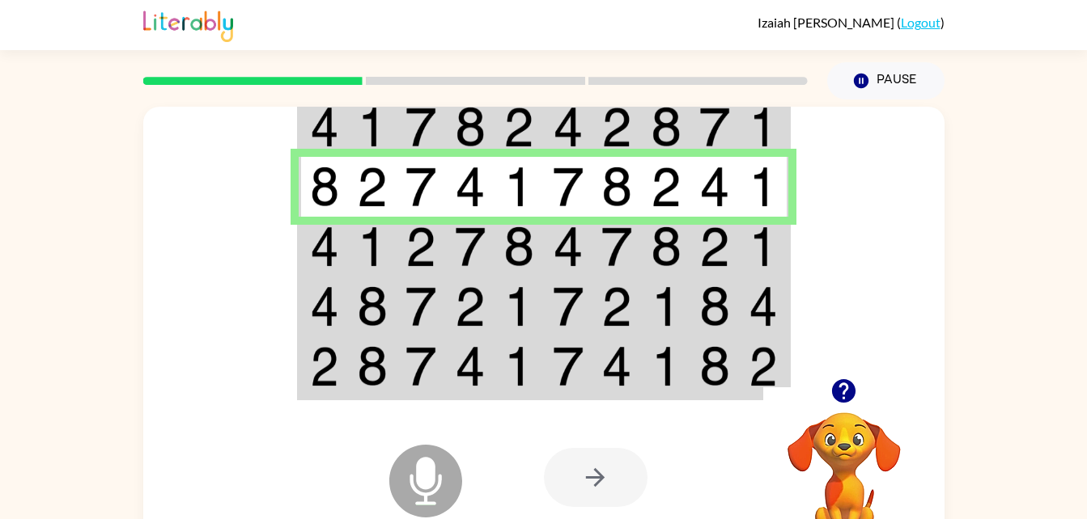
click at [451, 120] on td at bounding box center [470, 126] width 49 height 62
click at [367, 121] on img at bounding box center [372, 127] width 31 height 40
click at [414, 132] on img at bounding box center [420, 127] width 31 height 40
click at [366, 244] on img at bounding box center [372, 247] width 31 height 40
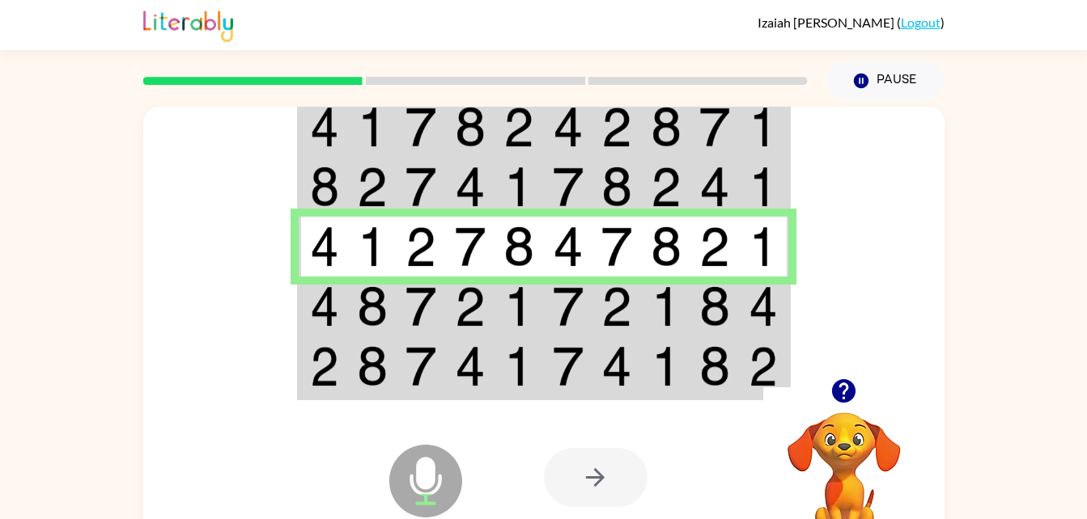
click at [387, 306] on img at bounding box center [372, 306] width 31 height 40
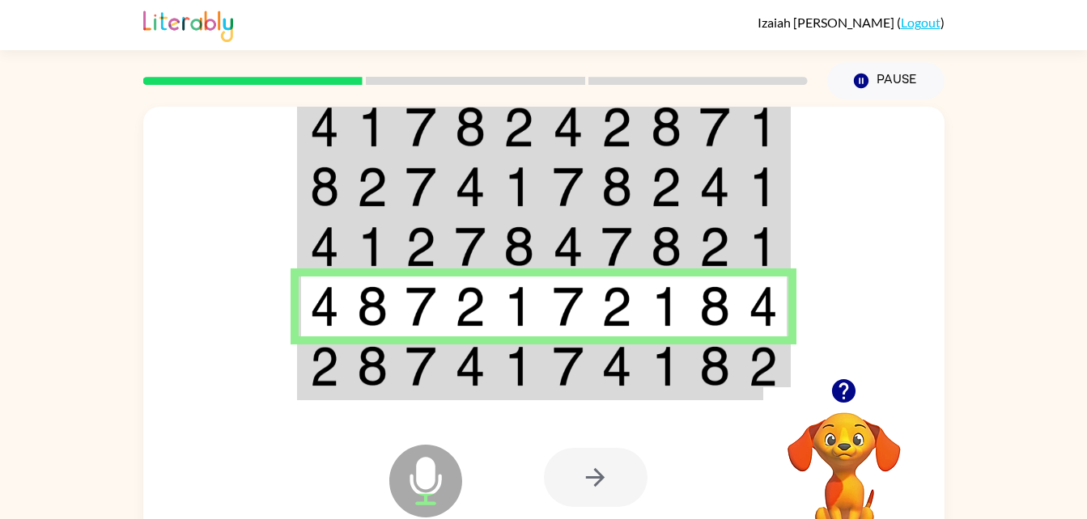
click at [351, 378] on td at bounding box center [372, 368] width 49 height 62
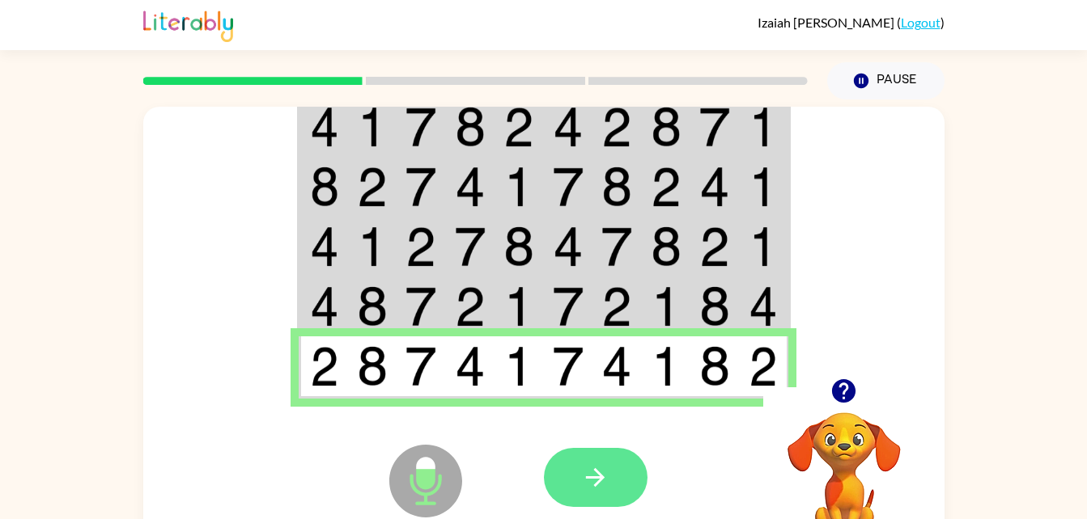
click at [600, 467] on icon "button" at bounding box center [595, 478] width 28 height 28
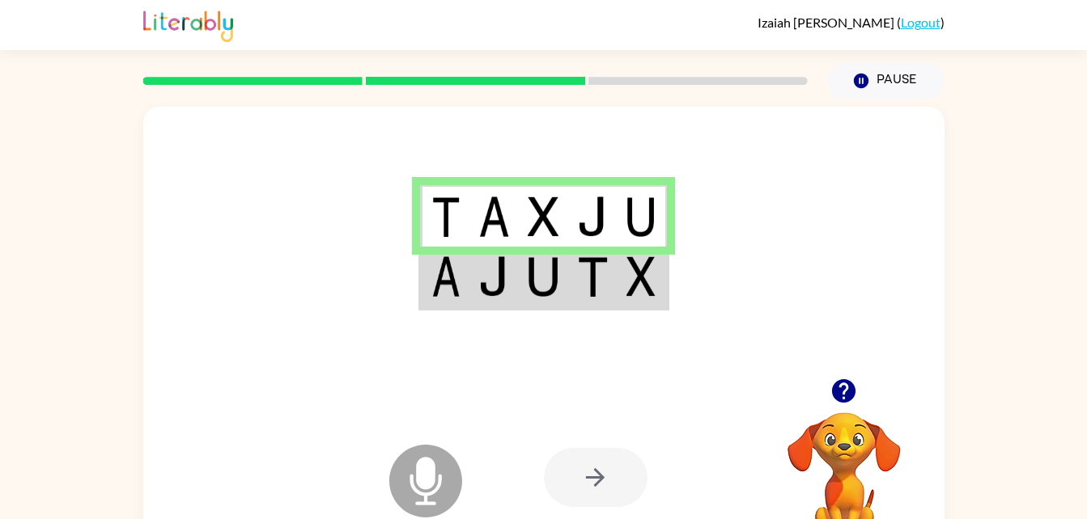
click at [460, 289] on td at bounding box center [444, 278] width 49 height 62
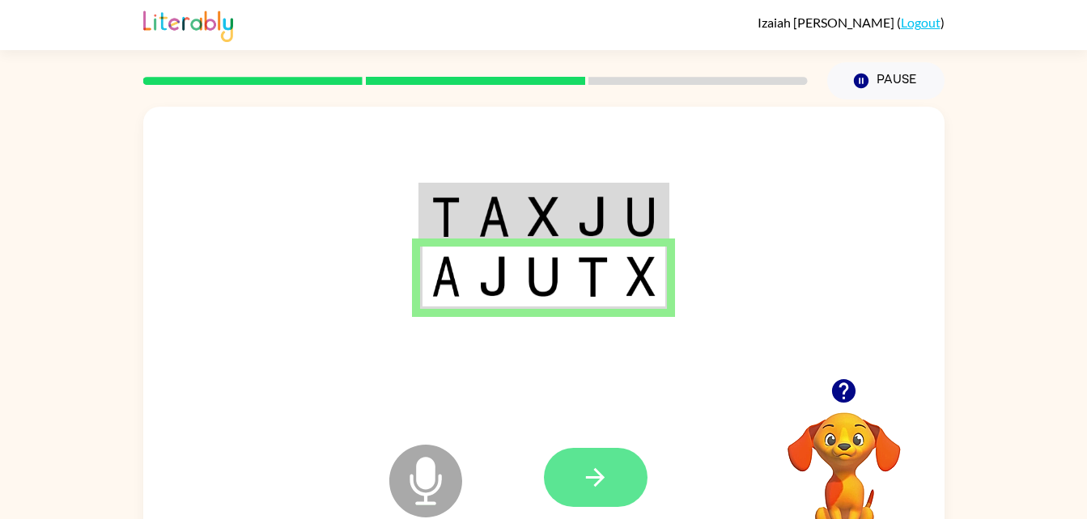
click at [587, 467] on icon "button" at bounding box center [595, 478] width 28 height 28
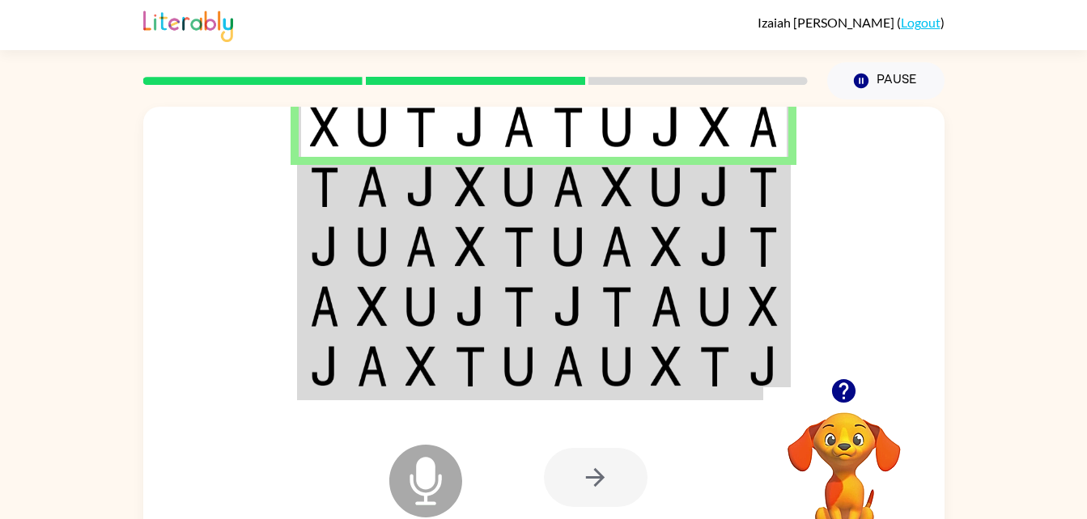
click at [350, 177] on td at bounding box center [372, 187] width 49 height 60
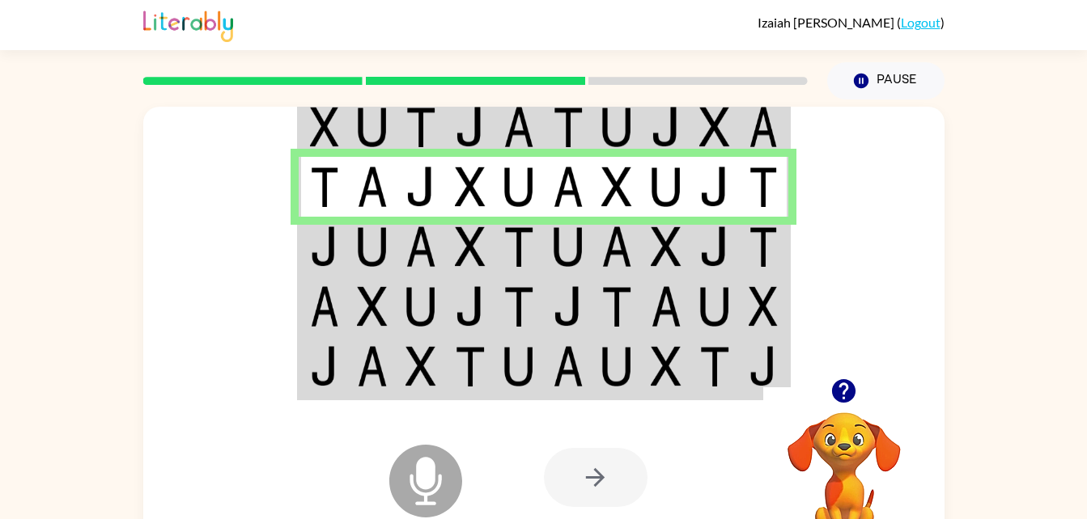
click at [332, 254] on img at bounding box center [324, 247] width 29 height 40
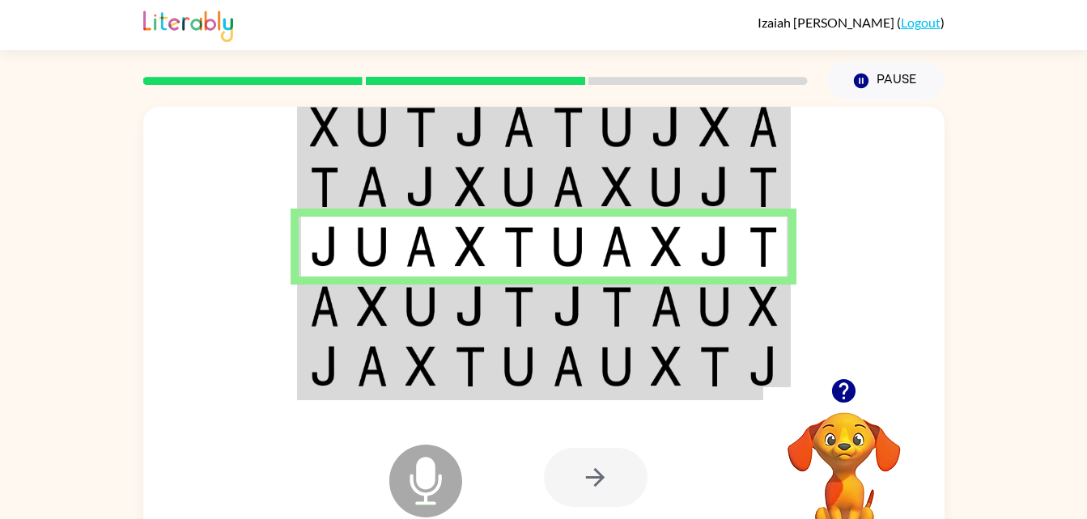
click at [408, 319] on img at bounding box center [420, 306] width 31 height 40
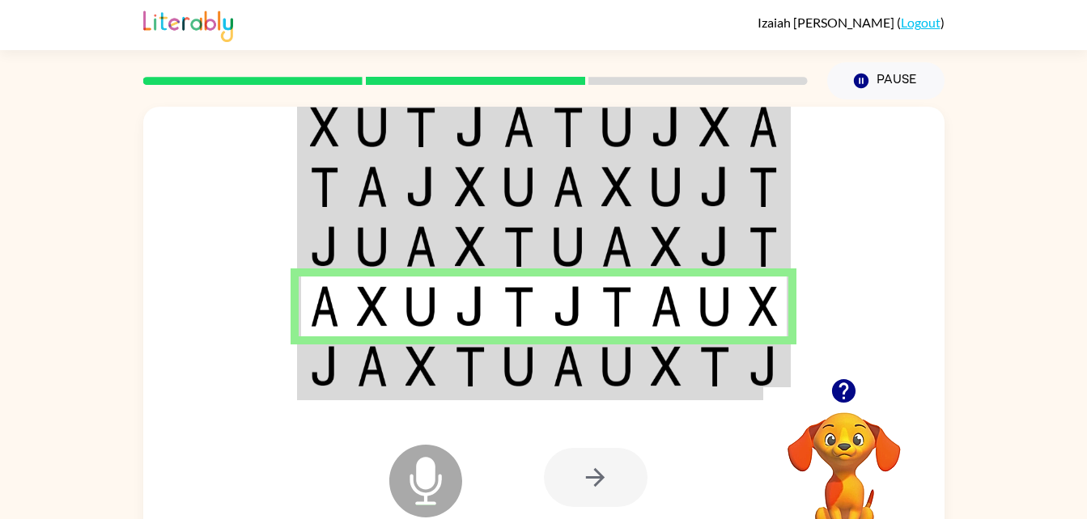
click at [373, 358] on img at bounding box center [372, 366] width 31 height 40
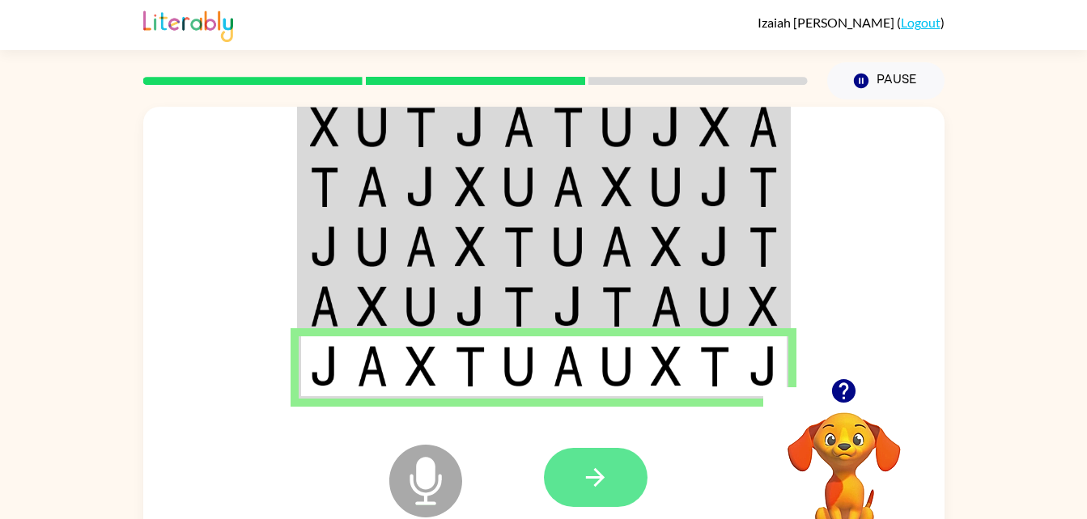
click at [596, 491] on icon "button" at bounding box center [595, 478] width 28 height 28
